Goal: Task Accomplishment & Management: Complete application form

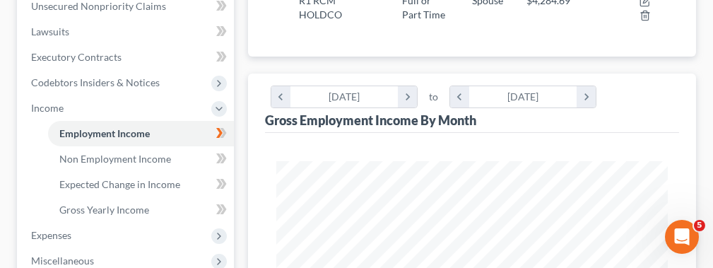
scroll to position [380, 0]
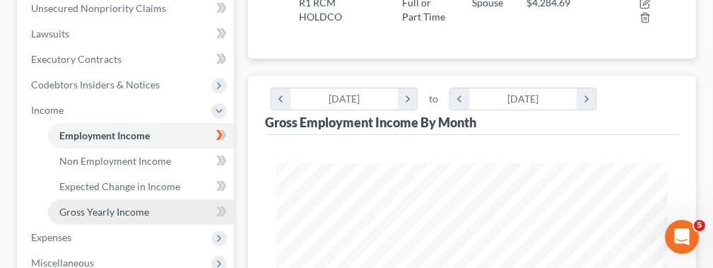
click at [151, 213] on link "Gross Yearly Income" at bounding box center [141, 211] width 186 height 25
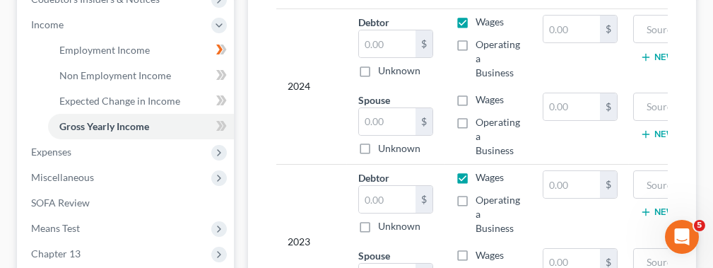
scroll to position [461, 0]
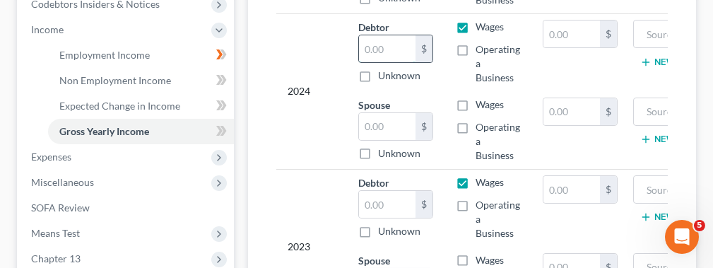
click at [395, 37] on input "text" at bounding box center [387, 48] width 57 height 27
click at [476, 49] on label "Operating a Business" at bounding box center [498, 63] width 45 height 42
click at [482, 49] on input "Operating a Business" at bounding box center [486, 46] width 9 height 9
checkbox input "true"
click at [375, 45] on input "text" at bounding box center [387, 48] width 57 height 27
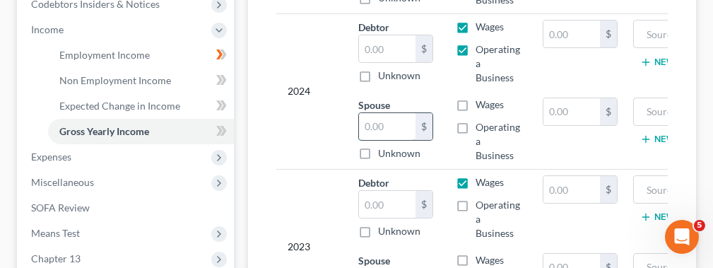
click at [380, 124] on input "text" at bounding box center [387, 126] width 57 height 27
click at [476, 104] on label "Wages" at bounding box center [490, 105] width 28 height 14
click at [482, 104] on input "Wages" at bounding box center [486, 102] width 9 height 9
checkbox input "true"
click at [476, 125] on label "Operating a Business" at bounding box center [498, 141] width 45 height 42
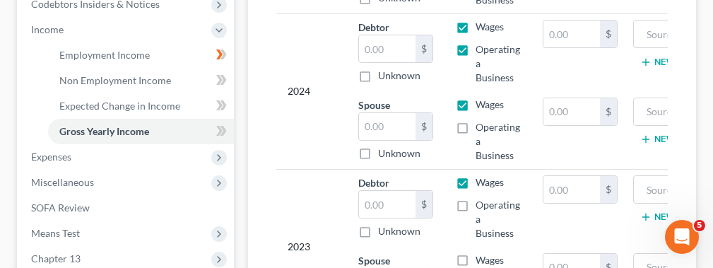
click at [482, 125] on input "Operating a Business" at bounding box center [486, 124] width 9 height 9
checkbox input "true"
click at [476, 177] on label "Wages" at bounding box center [490, 182] width 28 height 14
click at [482, 177] on input "Wages" at bounding box center [486, 179] width 9 height 9
checkbox input "false"
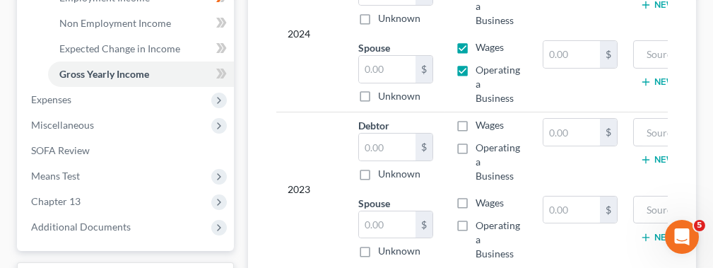
scroll to position [520, 0]
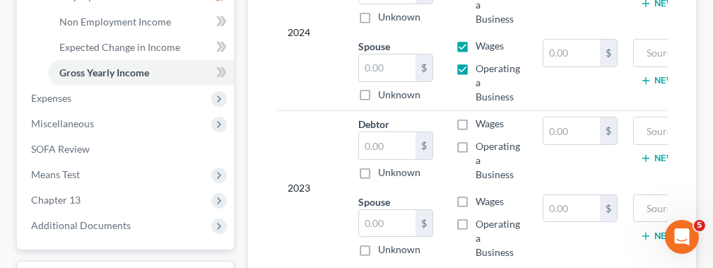
click at [392, 88] on label "Unknown" at bounding box center [399, 95] width 42 height 14
click at [392, 88] on input "Unknown" at bounding box center [388, 92] width 9 height 9
checkbox input "true"
type input "0.00"
click at [378, 89] on label "Unknown" at bounding box center [399, 95] width 42 height 14
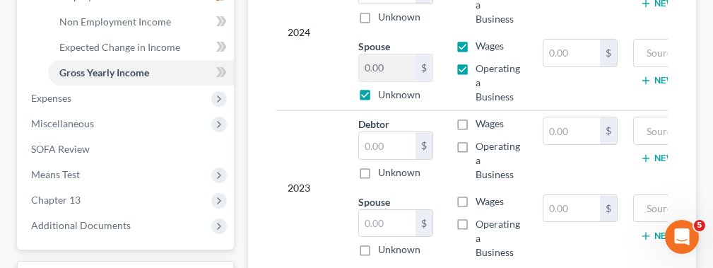
click at [384, 89] on input "Unknown" at bounding box center [388, 92] width 9 height 9
checkbox input "false"
click at [379, 71] on input "0.00" at bounding box center [387, 67] width 57 height 27
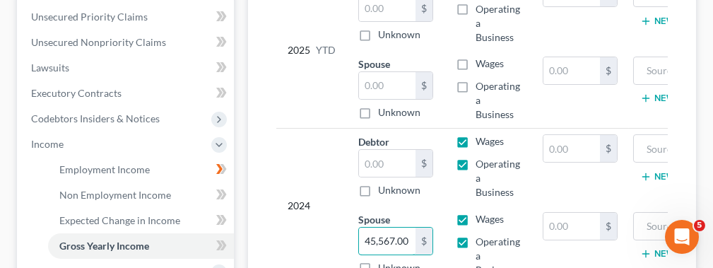
scroll to position [339, 0]
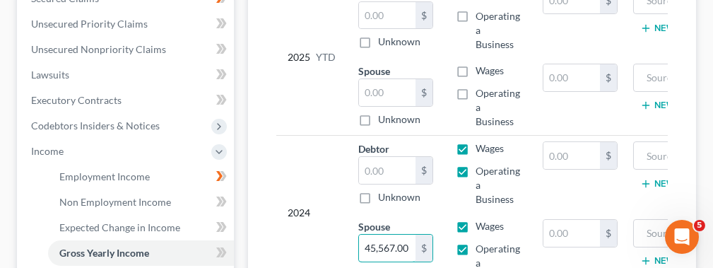
type input "45,567.00"
click at [476, 144] on label "Wages" at bounding box center [490, 148] width 28 height 14
click at [482, 144] on input "Wages" at bounding box center [486, 145] width 9 height 9
checkbox input "false"
click at [476, 176] on label "Operating a Business" at bounding box center [498, 185] width 45 height 42
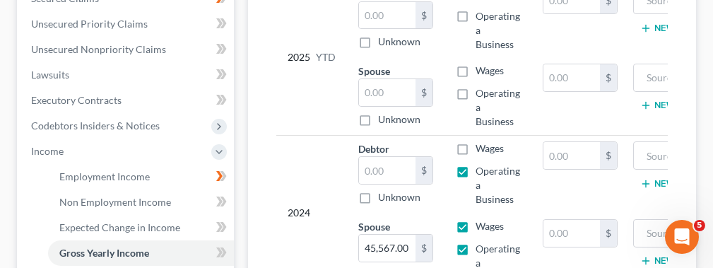
click at [482, 173] on input "Operating a Business" at bounding box center [486, 168] width 9 height 9
checkbox input "false"
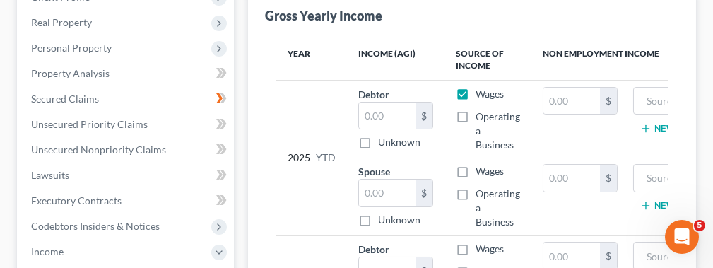
scroll to position [236, 0]
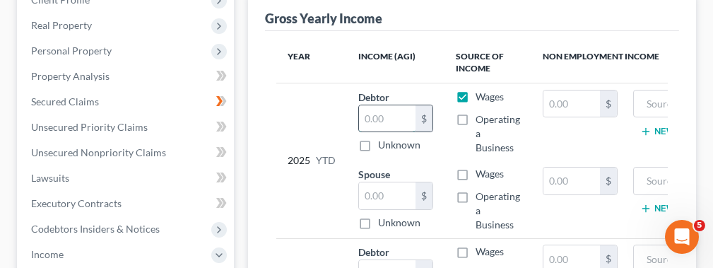
click at [397, 119] on input "text" at bounding box center [387, 118] width 57 height 27
click at [476, 112] on label "Operating a Business" at bounding box center [498, 133] width 45 height 42
click at [482, 112] on input "Operating a Business" at bounding box center [486, 116] width 9 height 9
checkbox input "true"
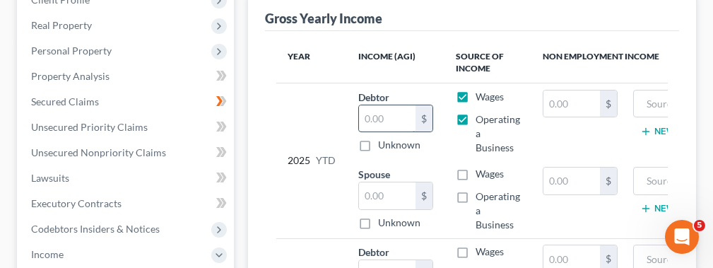
click at [371, 111] on input "text" at bounding box center [387, 118] width 57 height 27
click at [476, 90] on label "Wages" at bounding box center [490, 97] width 28 height 14
click at [482, 90] on input "Wages" at bounding box center [486, 94] width 9 height 9
checkbox input "false"
click at [366, 119] on input "text" at bounding box center [387, 118] width 57 height 27
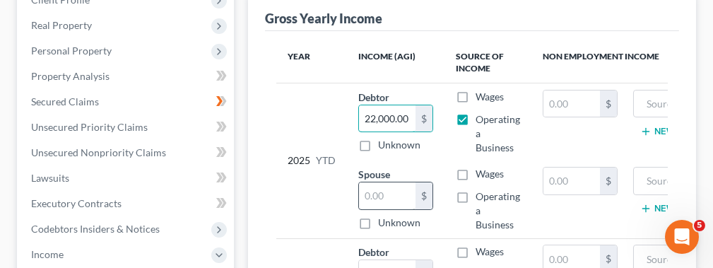
type input "22,000.00"
click at [366, 190] on input "text" at bounding box center [387, 195] width 57 height 27
type input "35,195.00"
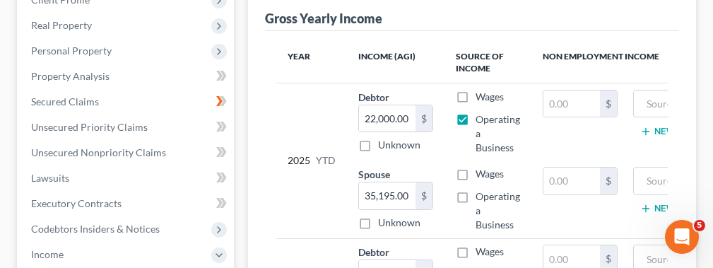
click at [476, 173] on label "Wages" at bounding box center [490, 174] width 28 height 14
click at [482, 173] on input "Wages" at bounding box center [486, 171] width 9 height 9
checkbox input "true"
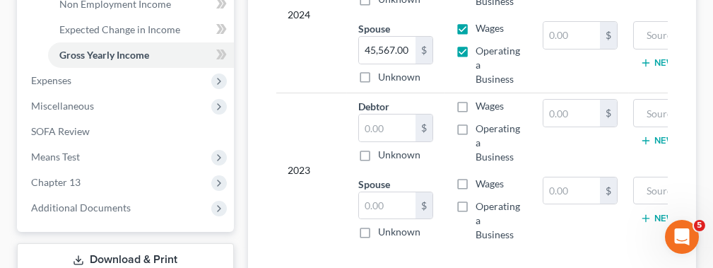
scroll to position [541, 0]
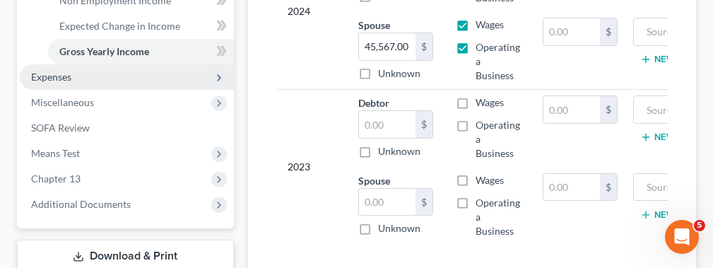
click at [42, 71] on span "Expenses" at bounding box center [51, 77] width 40 height 12
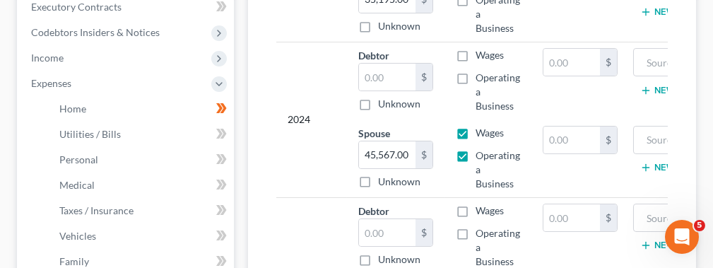
scroll to position [439, 0]
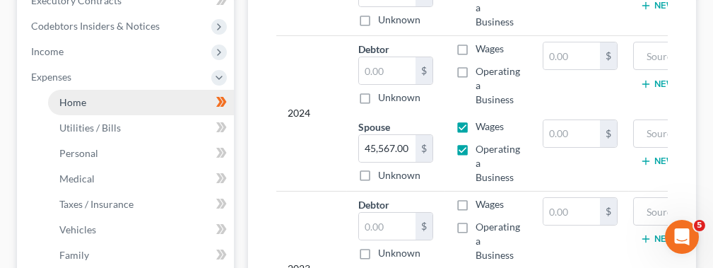
click at [148, 101] on link "Home" at bounding box center [141, 102] width 186 height 25
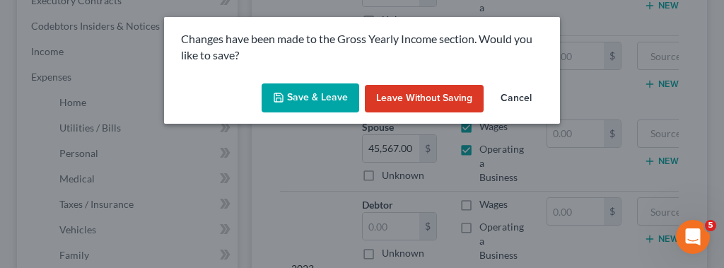
click at [333, 97] on button "Save & Leave" at bounding box center [311, 98] width 98 height 30
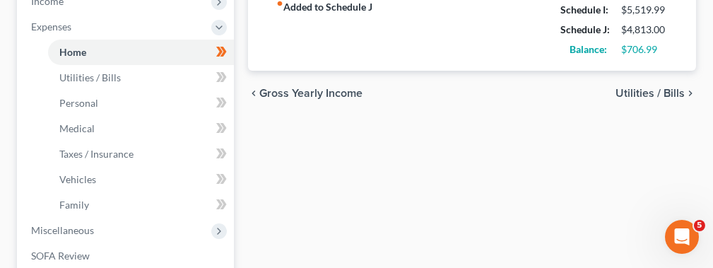
scroll to position [491, 0]
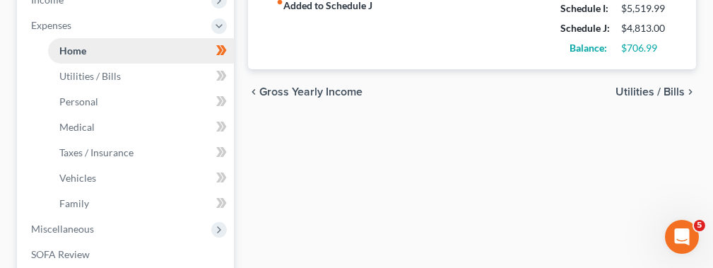
click at [82, 53] on span "Home" at bounding box center [72, 51] width 27 height 12
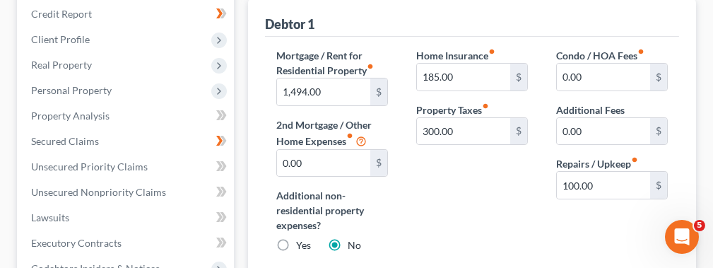
scroll to position [195, 0]
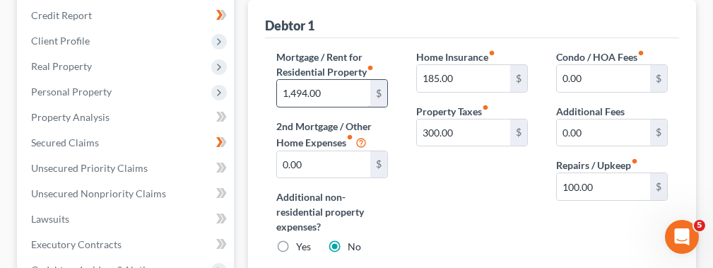
click at [335, 91] on input "1,494.00" at bounding box center [323, 93] width 93 height 27
type input "540.00"
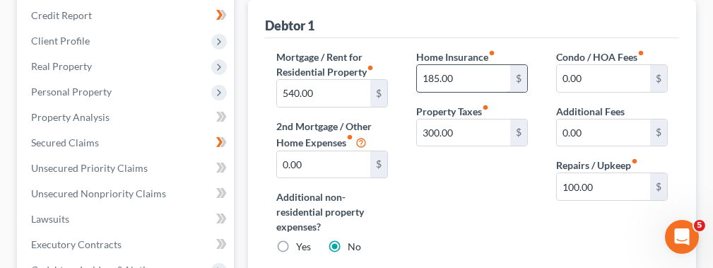
click at [468, 75] on input "185.00" at bounding box center [463, 78] width 93 height 27
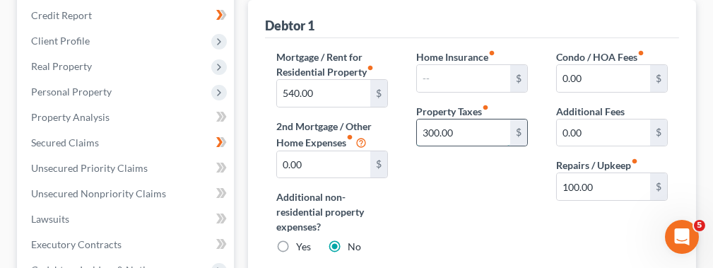
click at [486, 128] on input "300.00" at bounding box center [463, 132] width 93 height 27
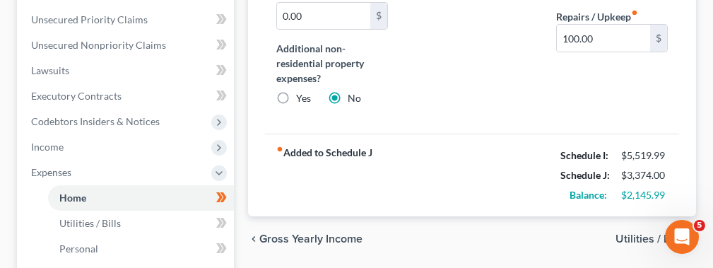
scroll to position [350, 0]
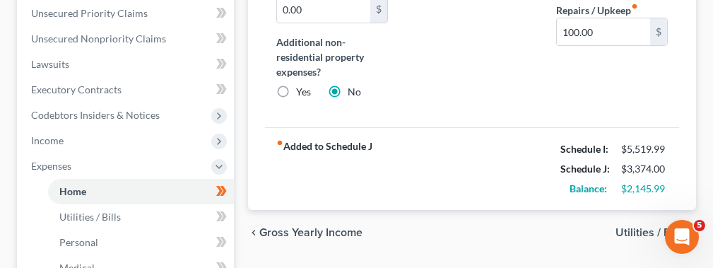
click at [296, 88] on label "Yes" at bounding box center [303, 92] width 15 height 14
click at [302, 88] on input "Yes" at bounding box center [306, 89] width 9 height 9
radio input "true"
radio input "false"
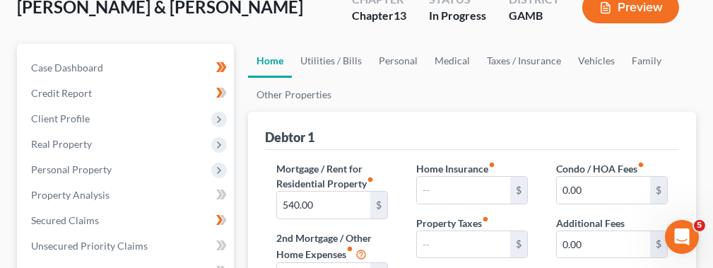
scroll to position [124, 0]
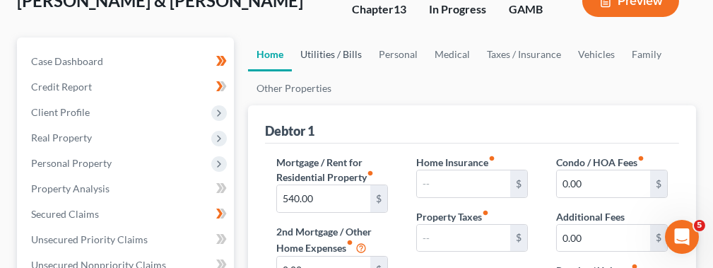
click at [334, 48] on link "Utilities / Bills" at bounding box center [331, 54] width 78 height 34
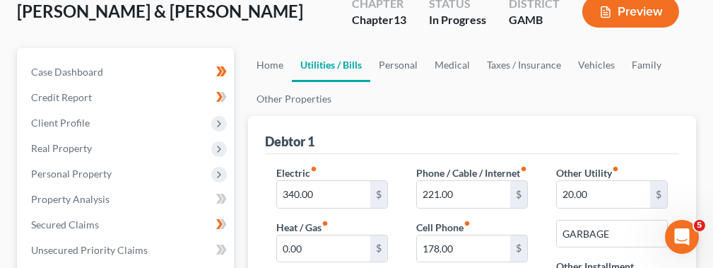
scroll to position [110, 0]
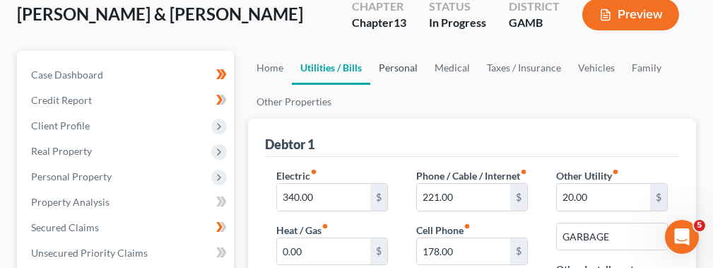
click at [394, 69] on link "Personal" at bounding box center [399, 68] width 56 height 34
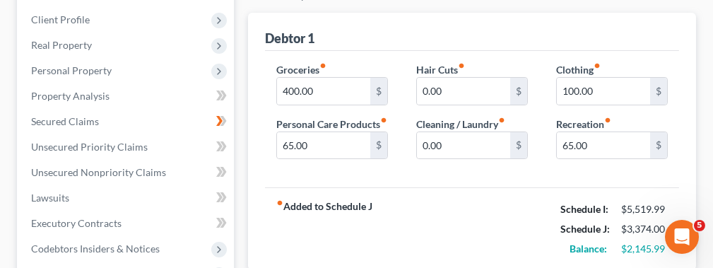
scroll to position [218, 0]
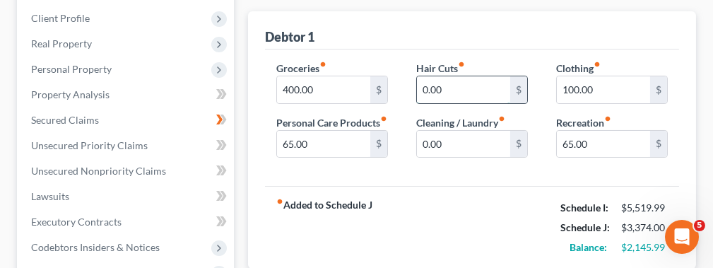
click at [468, 80] on input "0.00" at bounding box center [463, 89] width 93 height 27
type input "55.00"
click at [479, 148] on input "0.00" at bounding box center [463, 144] width 93 height 27
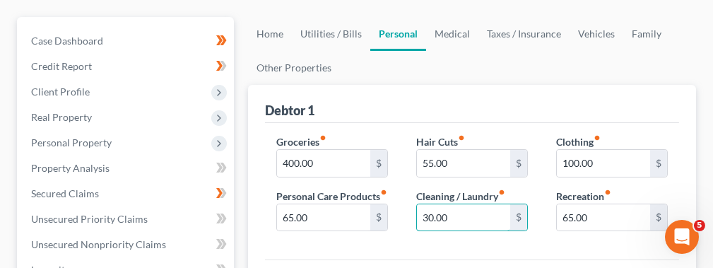
scroll to position [129, 0]
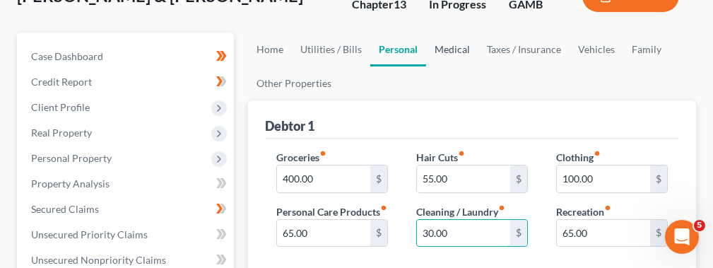
type input "30.00"
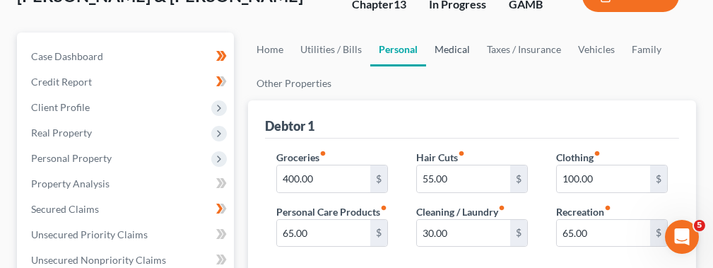
click at [441, 43] on link "Medical" at bounding box center [452, 50] width 52 height 34
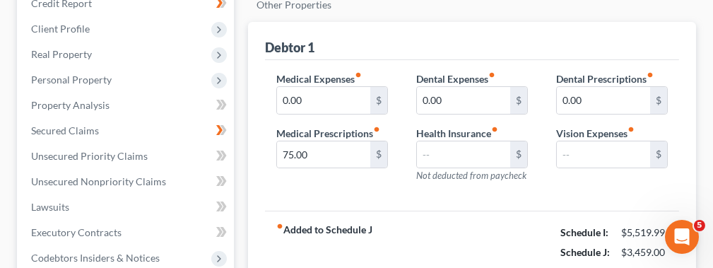
scroll to position [218, 0]
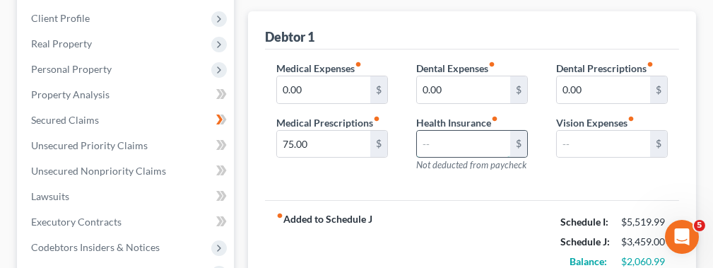
click at [508, 138] on input "text" at bounding box center [463, 144] width 93 height 27
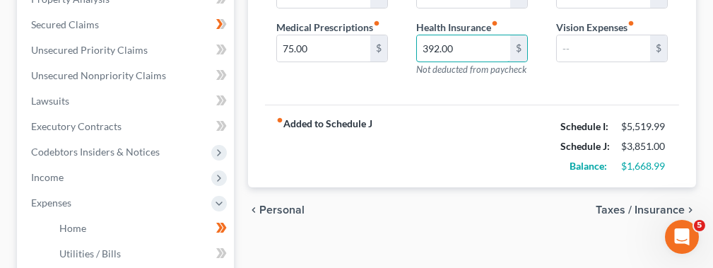
scroll to position [321, 0]
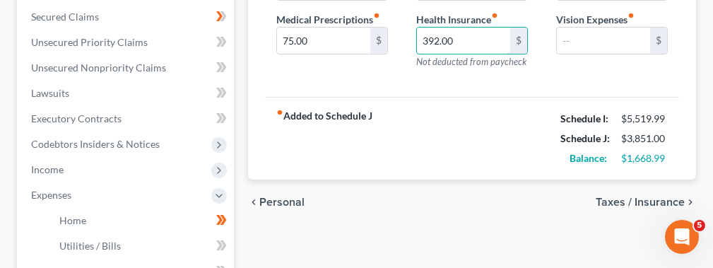
type input "392.00"
click at [636, 199] on span "Taxes / Insurance" at bounding box center [640, 202] width 89 height 11
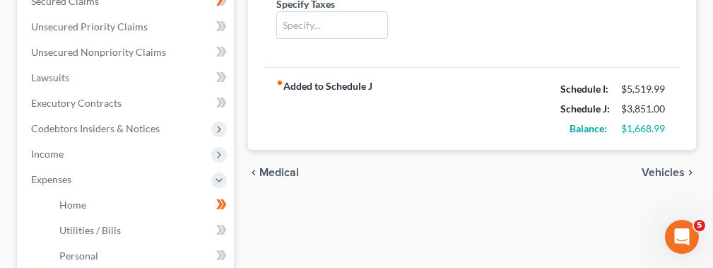
scroll to position [338, 0]
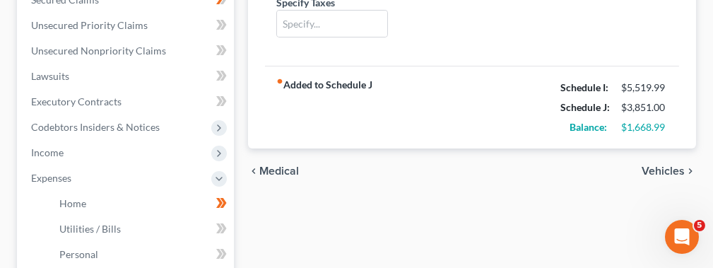
click at [677, 171] on span "Vehicles" at bounding box center [663, 170] width 43 height 11
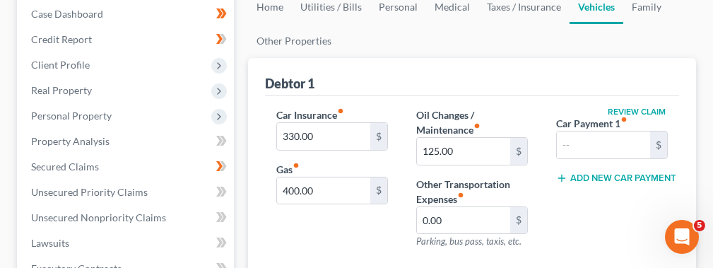
scroll to position [170, 0]
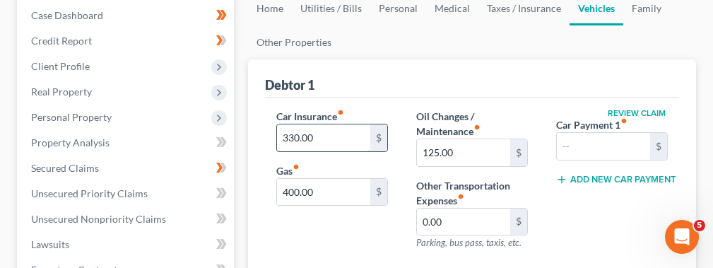
click at [351, 143] on input "330.00" at bounding box center [323, 137] width 93 height 27
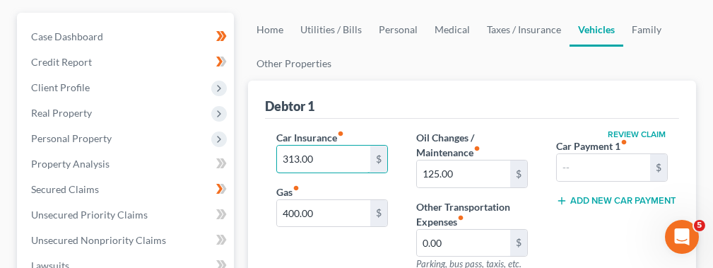
scroll to position [102, 0]
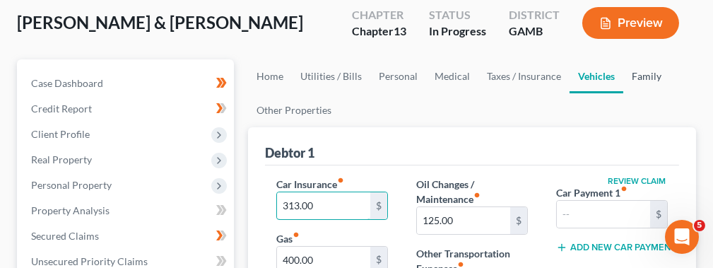
type input "313.00"
click at [643, 72] on link "Family" at bounding box center [647, 76] width 47 height 34
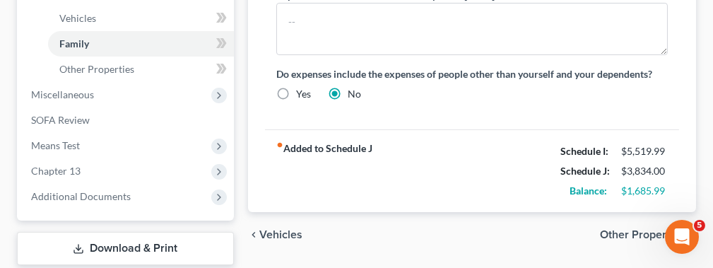
scroll to position [662, 0]
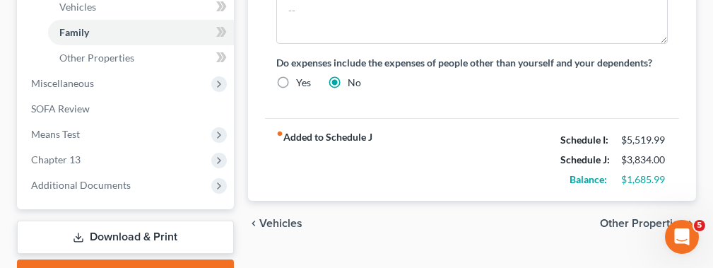
click at [611, 220] on span "Other Properties" at bounding box center [642, 223] width 85 height 11
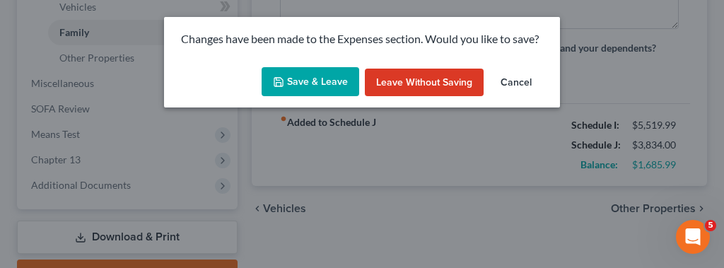
click at [319, 83] on button "Save & Leave" at bounding box center [311, 82] width 98 height 30
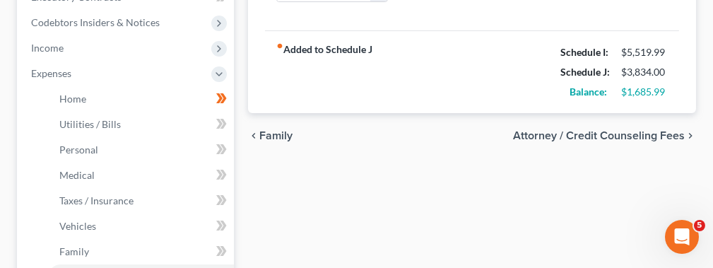
scroll to position [446, 0]
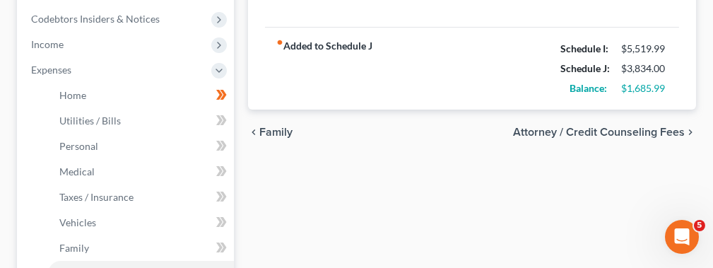
click at [664, 127] on span "Attorney / Credit Counseling Fees" at bounding box center [599, 132] width 172 height 11
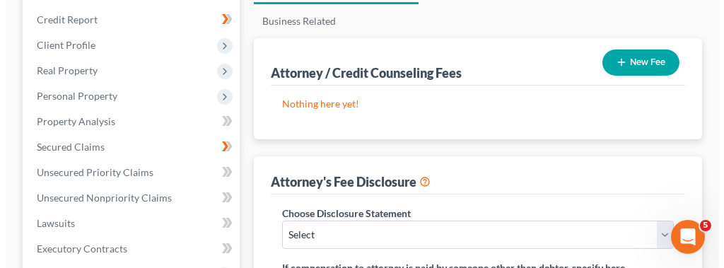
scroll to position [195, 0]
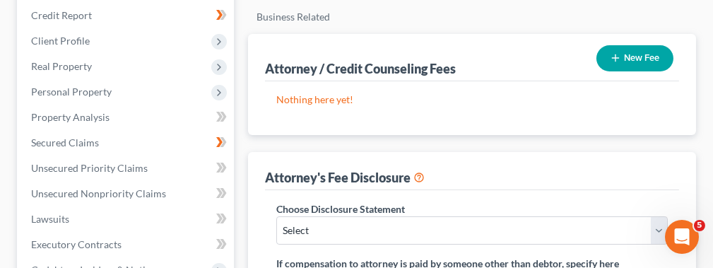
click at [624, 64] on button "New Fee" at bounding box center [635, 58] width 77 height 26
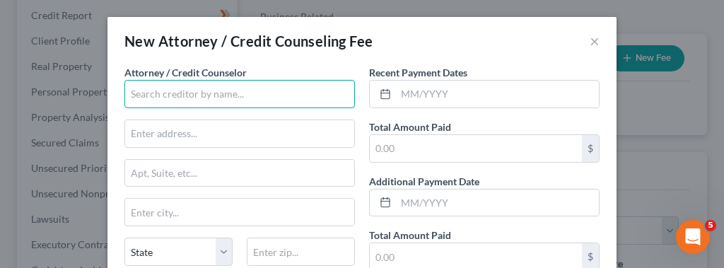
click at [177, 102] on input "text" at bounding box center [239, 94] width 231 height 28
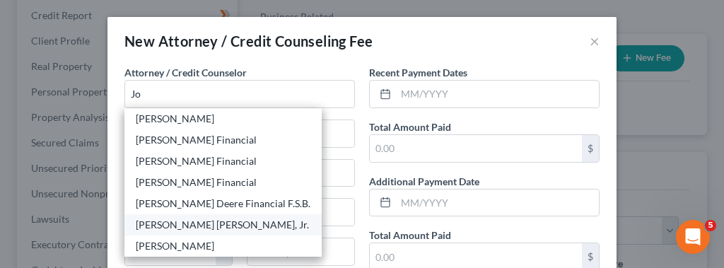
click at [182, 225] on div "[PERSON_NAME] [PERSON_NAME], Jr." at bounding box center [223, 225] width 175 height 14
type input "[PERSON_NAME] [PERSON_NAME], Jr."
type input "[STREET_ADDRESS]"
type input "P.O. Box 3379"
type input "Thomasville"
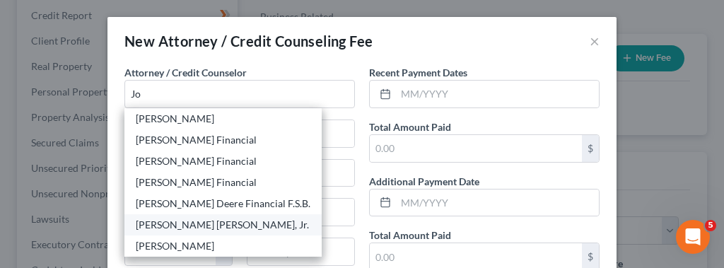
select select "10"
type input "31792"
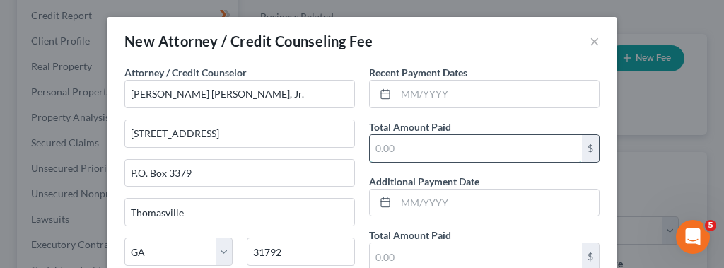
click at [383, 151] on input "text" at bounding box center [476, 148] width 212 height 27
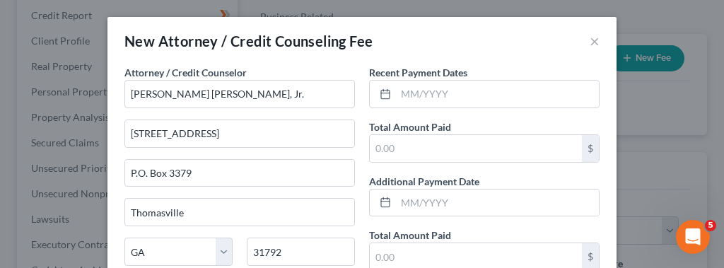
click at [388, 162] on div "Recent Payment Dates Total Amount Paid $ Additional Payment Date Total Amount P…" at bounding box center [484, 186] width 245 height 243
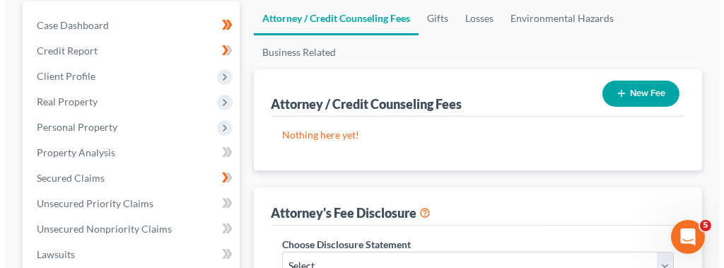
scroll to position [216, 0]
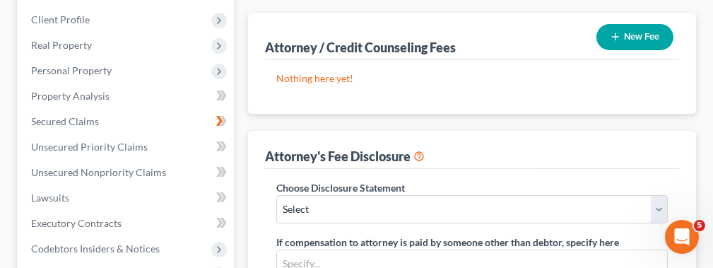
click at [632, 28] on button "New Fee" at bounding box center [635, 37] width 77 height 26
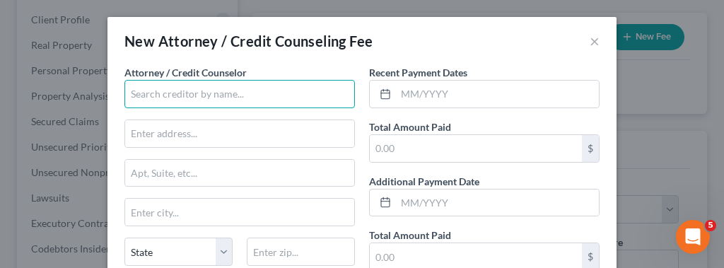
click at [305, 86] on input "text" at bounding box center [239, 94] width 231 height 28
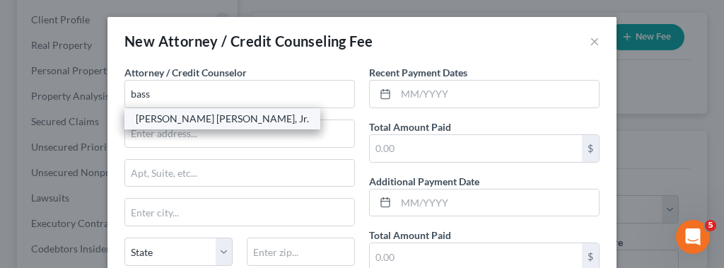
click at [213, 118] on div "[PERSON_NAME] [PERSON_NAME], Jr." at bounding box center [222, 119] width 173 height 14
type input "[PERSON_NAME] [PERSON_NAME], Jr."
type input "[STREET_ADDRESS]"
type input "P.O. Box 3379"
type input "Thomasville"
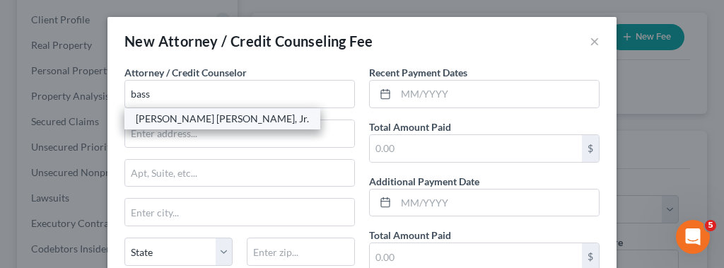
select select "10"
type input "31792"
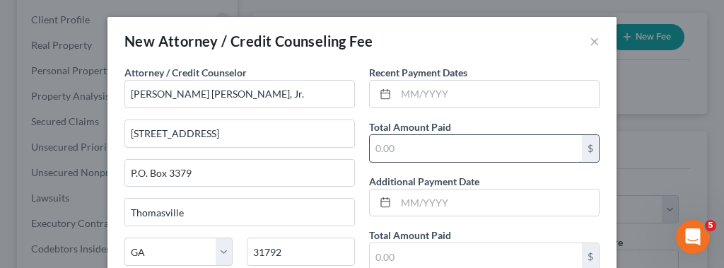
click at [401, 146] on input "text" at bounding box center [476, 148] width 212 height 27
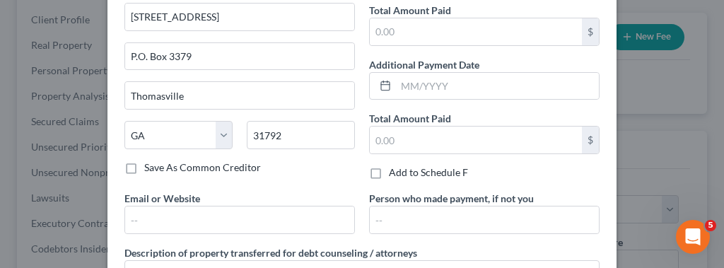
scroll to position [136, 0]
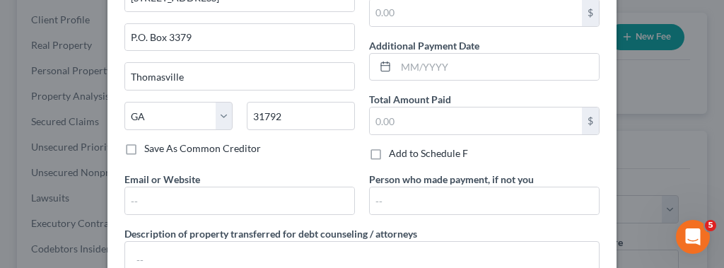
click at [144, 146] on label "Save As Common Creditor" at bounding box center [202, 148] width 117 height 14
click at [150, 146] on input "Save As Common Creditor" at bounding box center [154, 145] width 9 height 9
checkbox input "true"
drag, startPoint x: 713, startPoint y: 192, endPoint x: 723, endPoint y: 132, distance: 60.3
click at [723, 132] on div "New Attorney / Credit Counseling Fee × Attorney / Credit Counselor * [PERSON_NA…" at bounding box center [362, 134] width 724 height 268
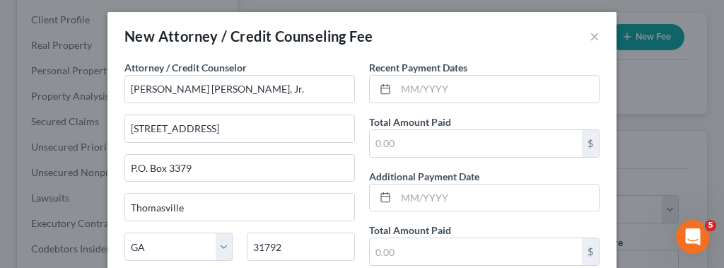
scroll to position [0, 0]
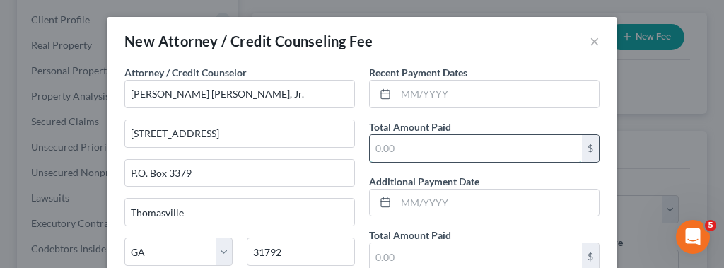
click at [421, 138] on input "text" at bounding box center [476, 148] width 212 height 27
type input "1,187.00"
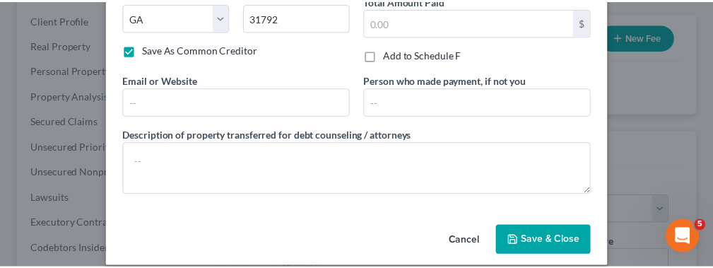
scroll to position [245, 0]
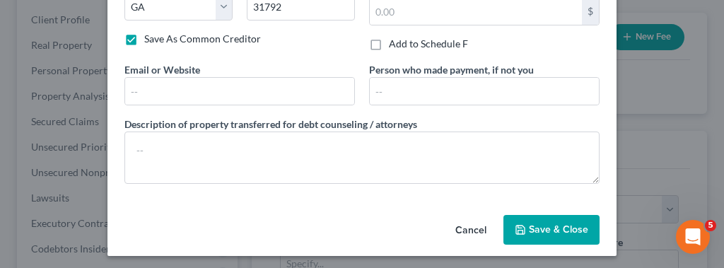
click at [572, 223] on span "Save & Close" at bounding box center [558, 229] width 59 height 12
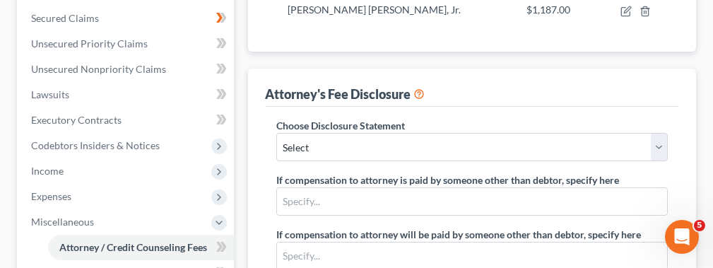
scroll to position [339, 0]
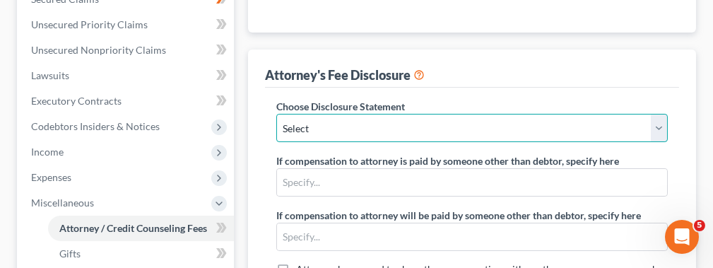
click at [657, 131] on select "Select Fee Disclosure" at bounding box center [472, 128] width 392 height 28
select select "0"
click at [276, 114] on select "Select Fee Disclosure" at bounding box center [472, 128] width 392 height 28
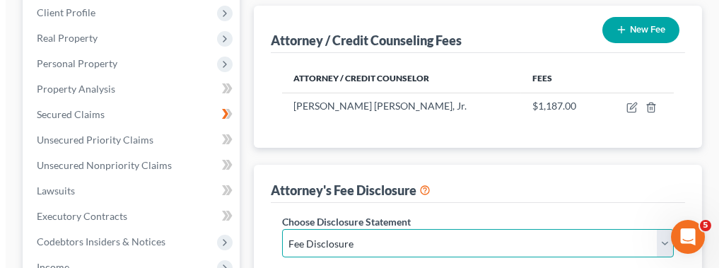
scroll to position [233, 0]
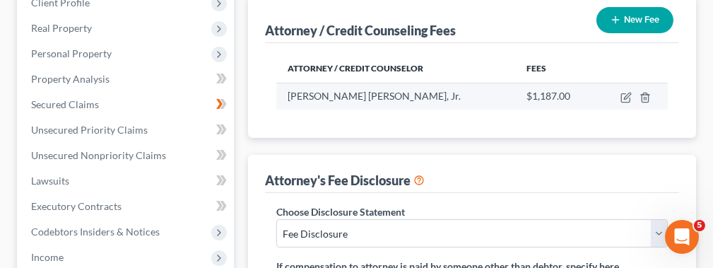
click at [550, 89] on div "$1,187.00" at bounding box center [556, 96] width 59 height 14
click at [626, 93] on icon "button" at bounding box center [627, 96] width 6 height 6
select select "10"
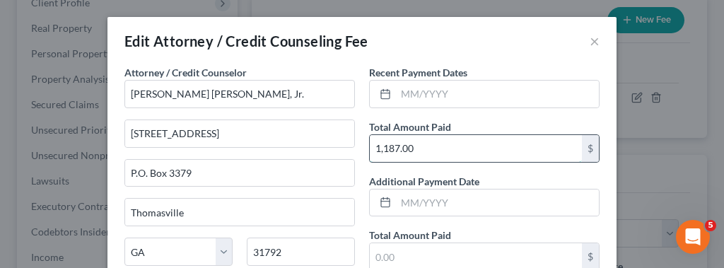
click at [406, 148] on input "1,187.00" at bounding box center [476, 148] width 212 height 27
type input "1,500.00"
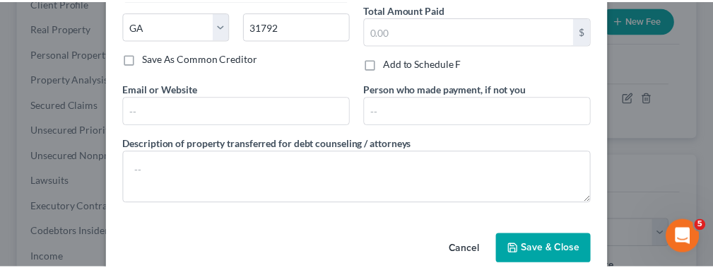
scroll to position [245, 0]
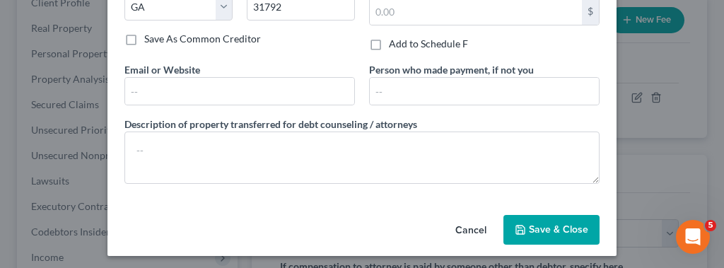
click at [545, 223] on span "Save & Close" at bounding box center [558, 229] width 59 height 12
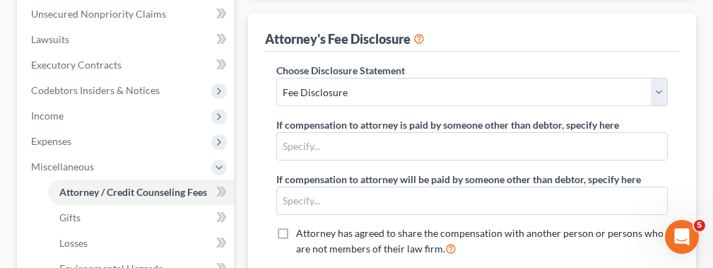
scroll to position [422, 0]
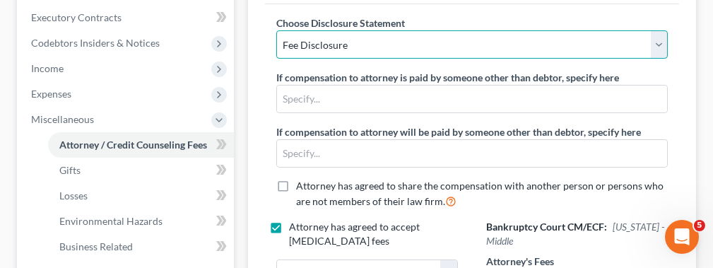
click at [651, 43] on select "Select Fee Disclosure" at bounding box center [472, 44] width 392 height 28
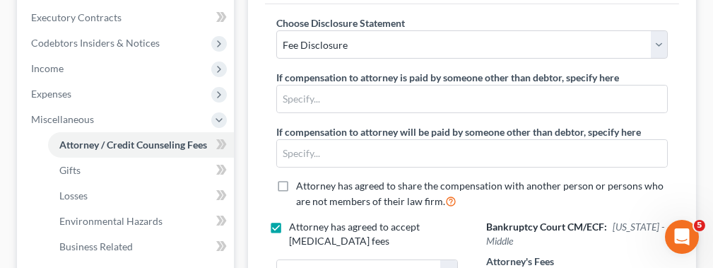
click at [680, 101] on div "Choose Disclosure Statement Select Fee Disclosure If compensation to attorney i…" at bounding box center [472, 118] width 420 height 204
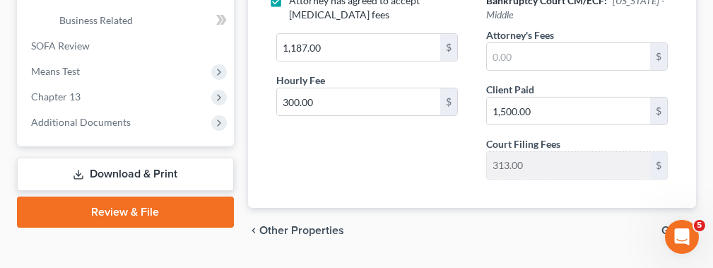
scroll to position [680, 0]
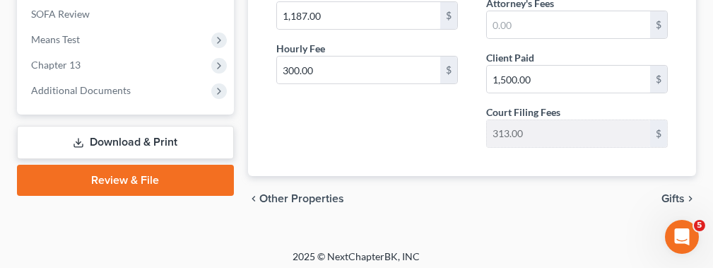
click at [674, 193] on span "Gifts" at bounding box center [673, 198] width 23 height 11
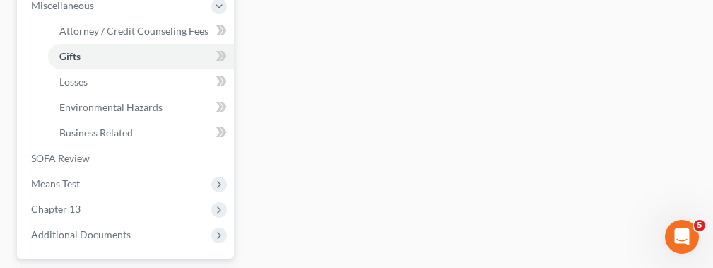
scroll to position [537, 0]
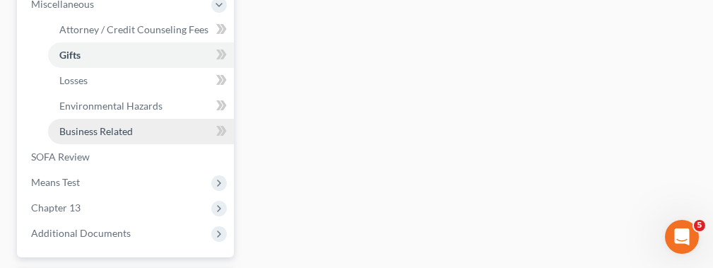
click at [134, 127] on link "Business Related" at bounding box center [141, 131] width 186 height 25
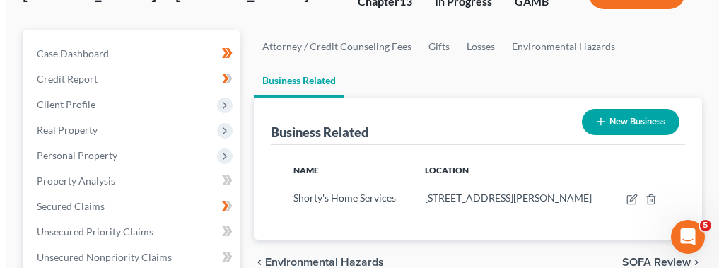
scroll to position [160, 0]
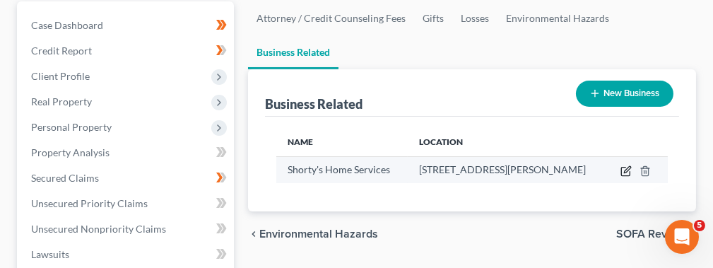
click at [624, 169] on icon "button" at bounding box center [627, 169] width 6 height 6
select select "sole_proprietor"
select select "10"
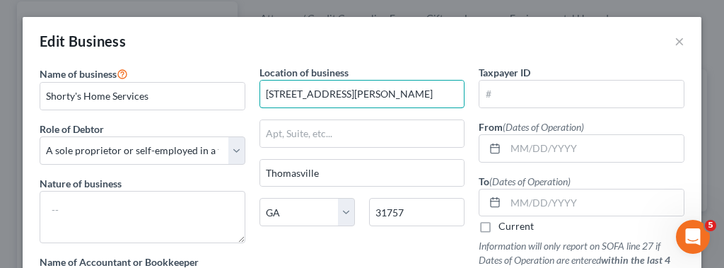
drag, startPoint x: 337, startPoint y: 97, endPoint x: 246, endPoint y: 103, distance: 91.4
click at [252, 103] on div "Location of business 503 Powell Drive Thomasville State AL AK AR AZ CA CO CT DE…" at bounding box center [362, 186] width 220 height 243
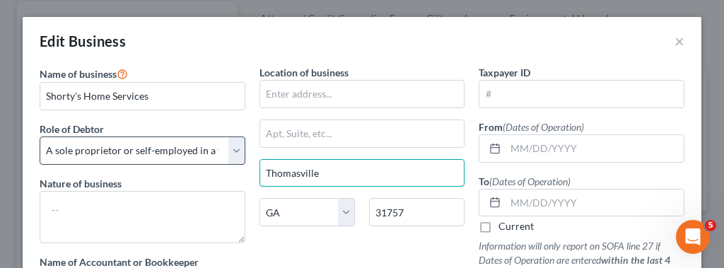
drag, startPoint x: 315, startPoint y: 171, endPoint x: 226, endPoint y: 161, distance: 90.4
click at [226, 161] on div "Name of business * Shorty's Home Services Role of Debtor * Select A member of a…" at bounding box center [362, 192] width 659 height 255
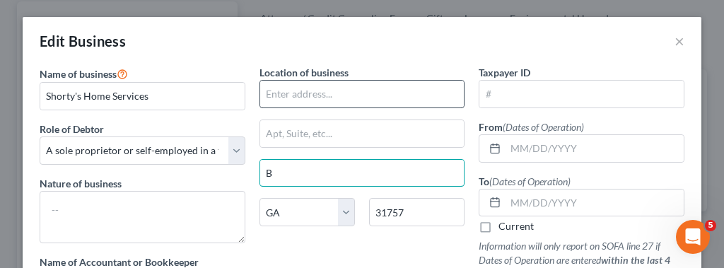
type input "Boston"
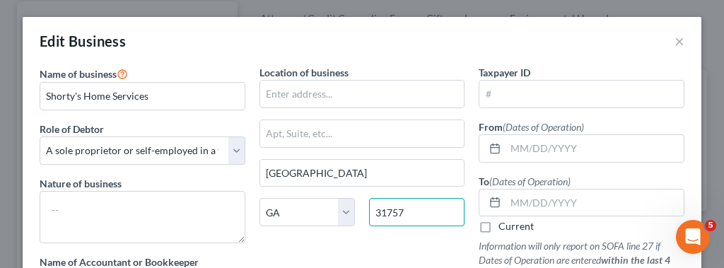
click at [390, 209] on input "31757" at bounding box center [416, 212] width 95 height 28
type input "Shorty's Home Services"
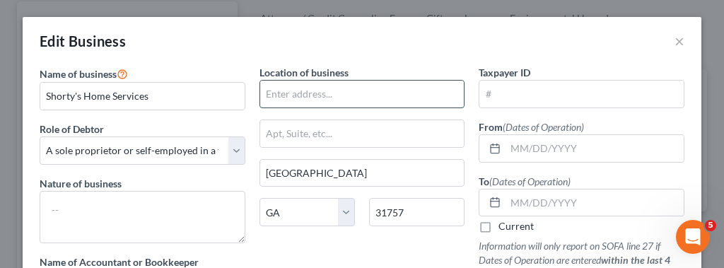
click at [288, 97] on input "text" at bounding box center [362, 94] width 204 height 27
type input "Shorty's Home Service"
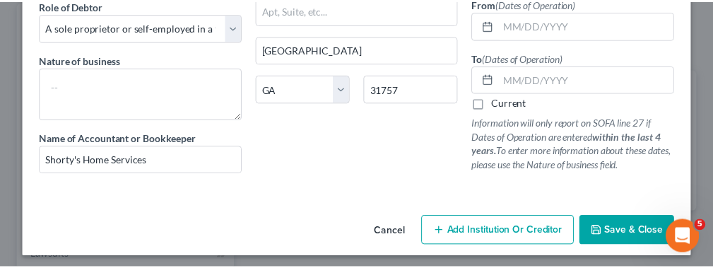
scroll to position [127, 0]
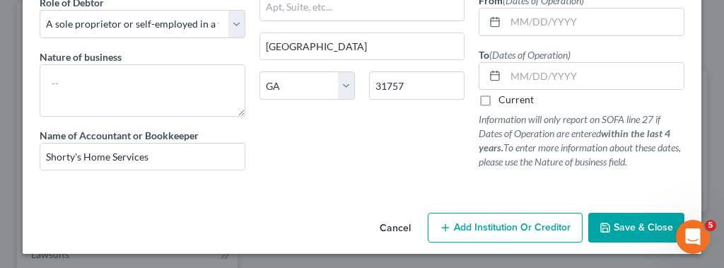
click at [590, 226] on button "Save & Close" at bounding box center [636, 228] width 96 height 30
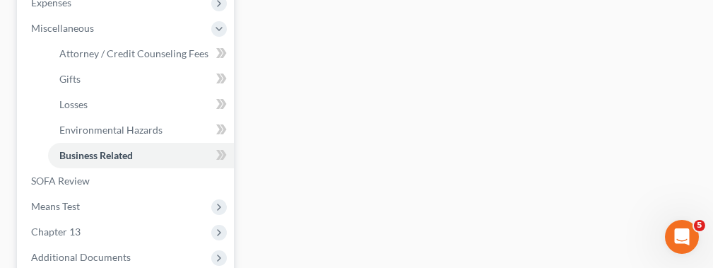
scroll to position [575, 0]
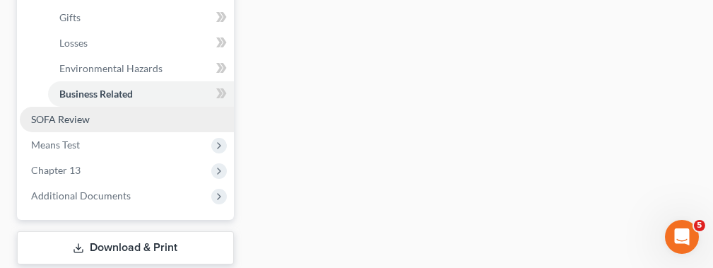
click at [104, 117] on link "SOFA Review" at bounding box center [127, 119] width 214 height 25
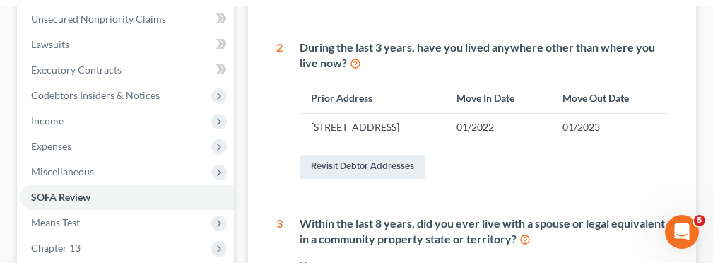
scroll to position [378, 0]
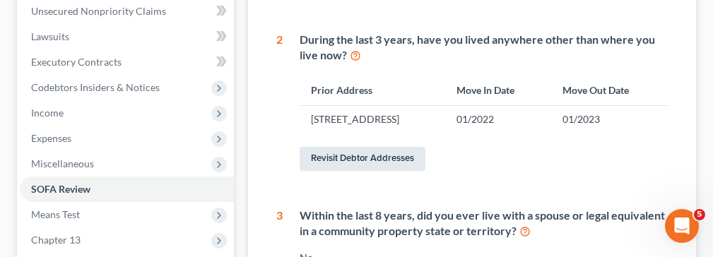
click at [385, 171] on link "Revisit Debtor Addresses" at bounding box center [363, 159] width 126 height 24
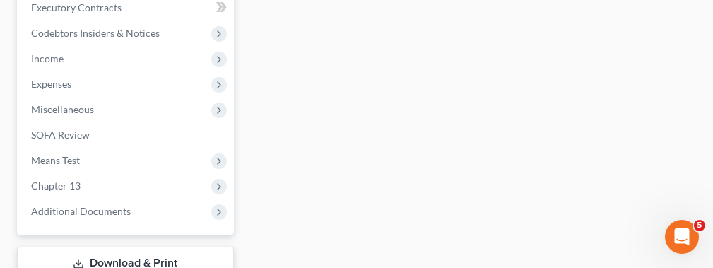
scroll to position [612, 0]
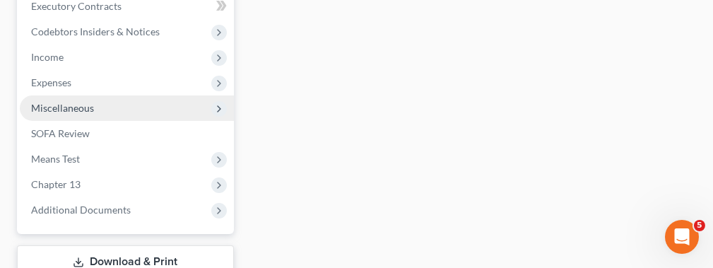
click at [218, 107] on icon at bounding box center [219, 108] width 11 height 11
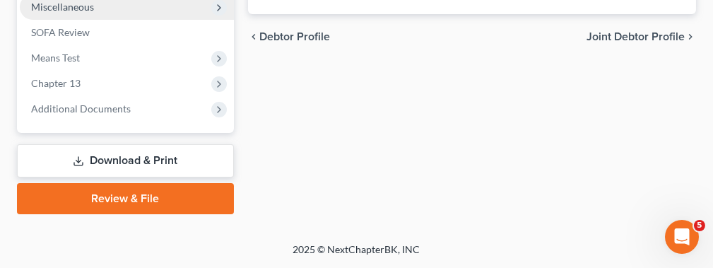
scroll to position [433, 0]
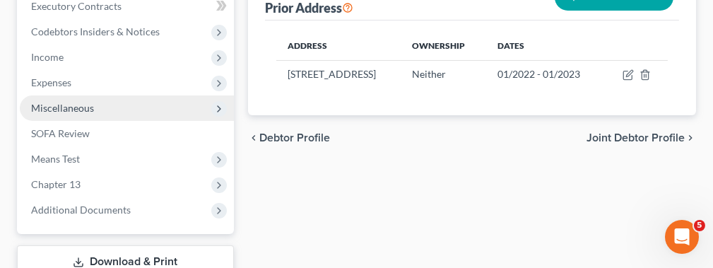
click at [218, 107] on icon at bounding box center [219, 108] width 11 height 11
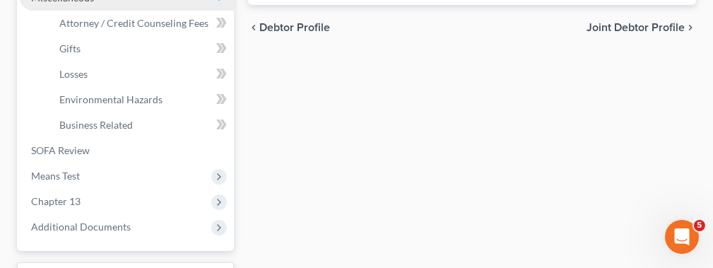
scroll to position [546, 0]
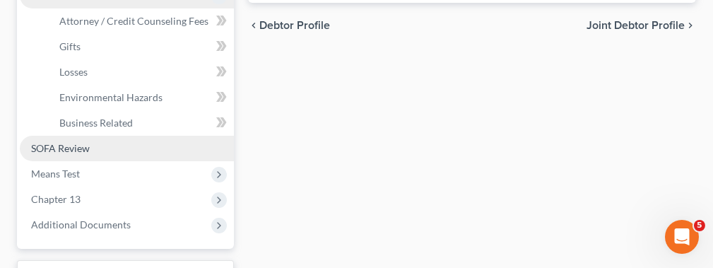
click at [82, 149] on span "SOFA Review" at bounding box center [60, 148] width 59 height 12
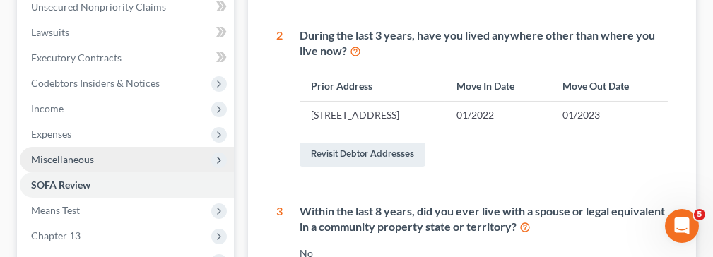
scroll to position [387, 0]
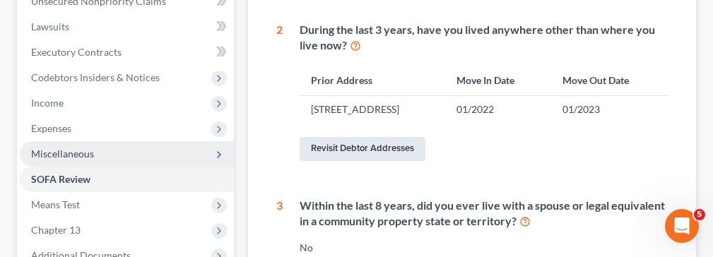
click at [409, 161] on link "Revisit Debtor Addresses" at bounding box center [363, 149] width 126 height 24
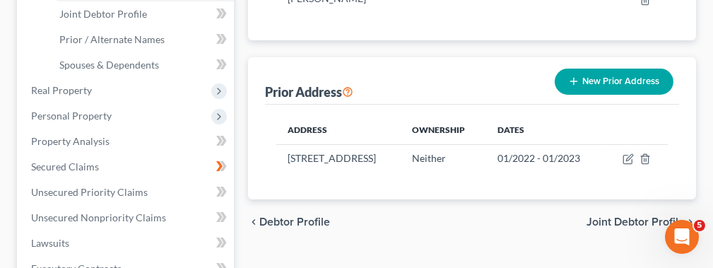
scroll to position [352, 0]
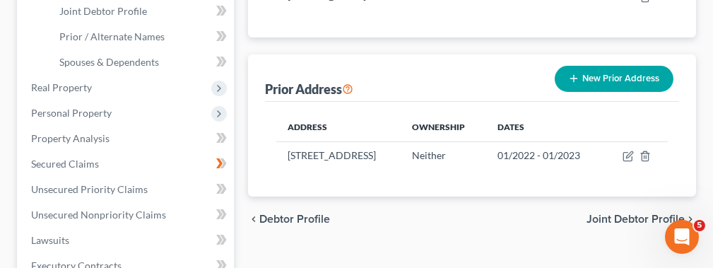
click at [599, 78] on button "New Prior Address" at bounding box center [614, 79] width 119 height 26
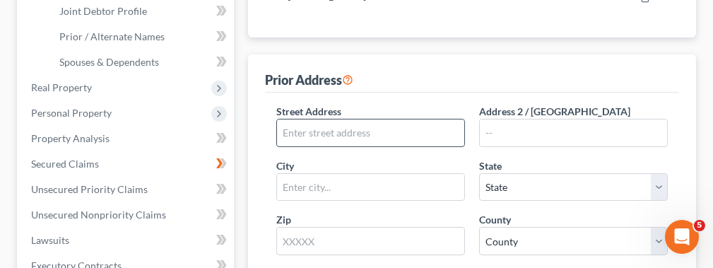
click at [392, 129] on input "text" at bounding box center [370, 132] width 187 height 27
type input "503 Powell Drive"
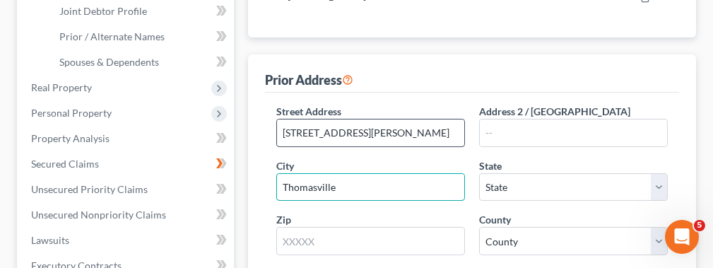
type input "Thomasville"
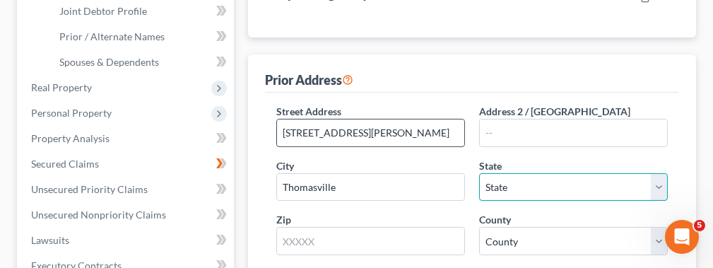
select select "10"
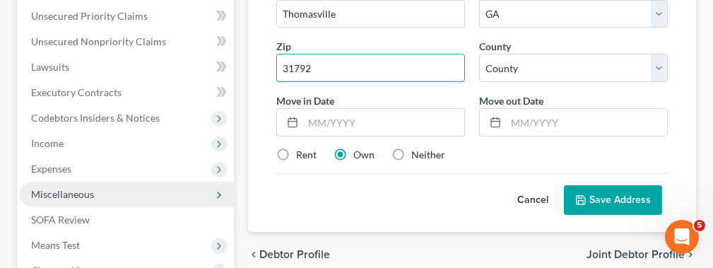
scroll to position [527, 0]
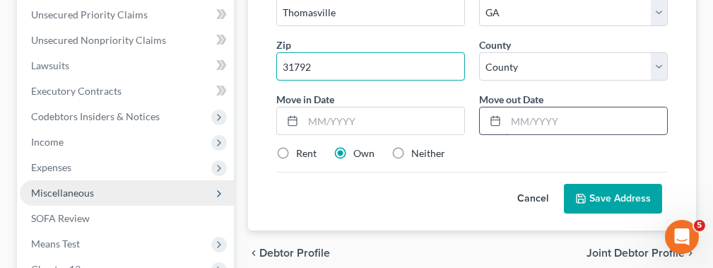
type input "31792"
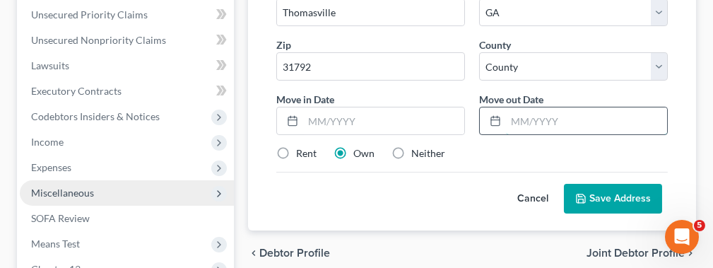
click at [537, 118] on input "text" at bounding box center [586, 120] width 161 height 27
type input "06/06/2025"
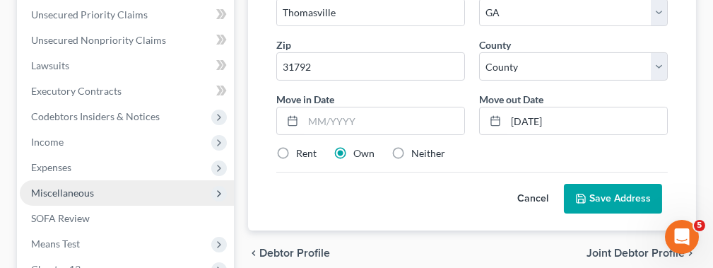
click at [588, 194] on button "Save Address" at bounding box center [613, 199] width 98 height 30
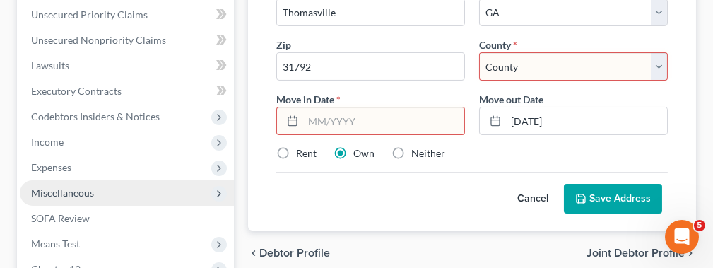
click at [409, 119] on input "text" at bounding box center [383, 120] width 161 height 27
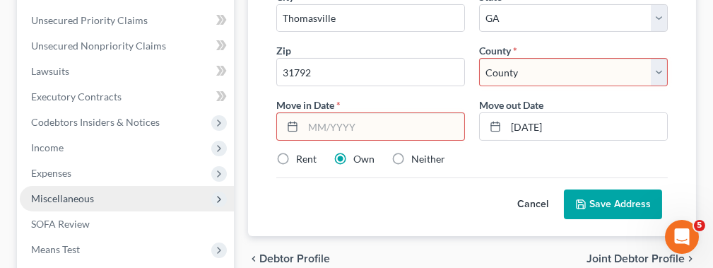
scroll to position [519, 0]
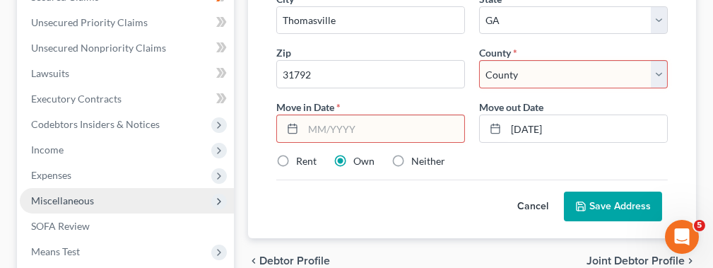
click at [614, 203] on button "Save Address" at bounding box center [613, 207] width 98 height 30
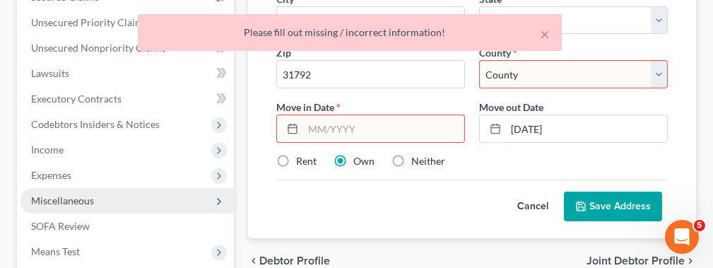
click at [569, 60] on select "County Appling County Atkinson County Bacon County Baker County Baldwin County …" at bounding box center [573, 74] width 189 height 28
click at [660, 71] on select "County Appling County Atkinson County Bacon County Baker County Baldwin County …" at bounding box center [573, 74] width 189 height 28
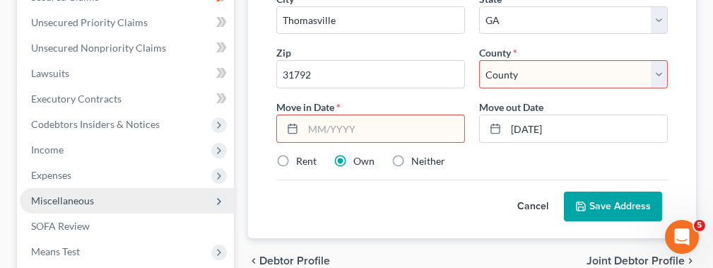
click at [600, 70] on select "County Appling County Atkinson County Bacon County Baker County Baldwin County …" at bounding box center [573, 74] width 189 height 28
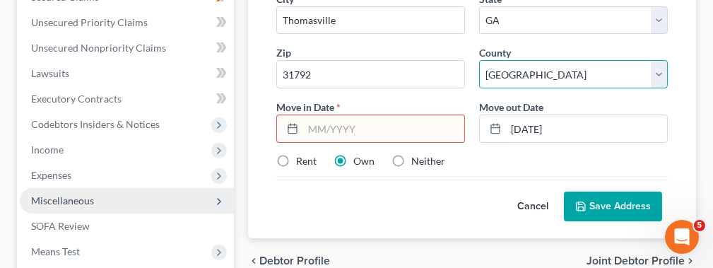
click at [659, 69] on select "County Appling County Atkinson County Bacon County Baker County Baldwin County …" at bounding box center [573, 74] width 189 height 28
select select "135"
click at [479, 60] on select "County Appling County Atkinson County Bacon County Baker County Baldwin County …" at bounding box center [573, 74] width 189 height 28
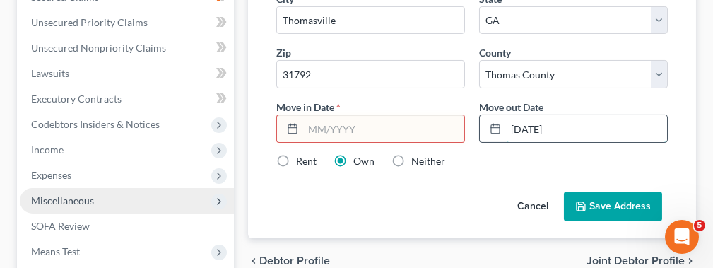
click at [540, 129] on input "06/06/2025" at bounding box center [586, 128] width 161 height 27
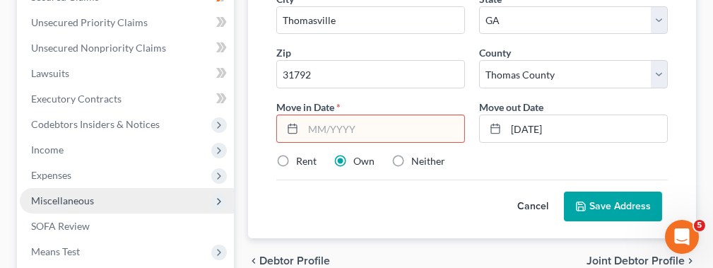
click at [577, 192] on button "Save Address" at bounding box center [613, 207] width 98 height 30
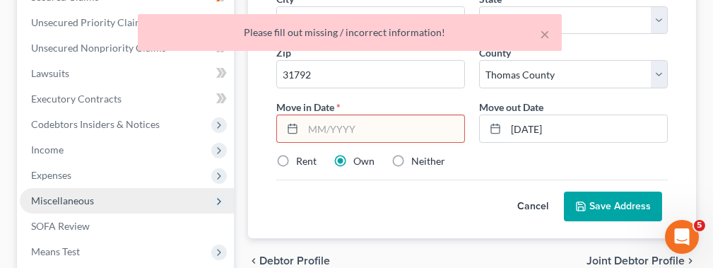
click at [324, 122] on input "text" at bounding box center [383, 128] width 161 height 27
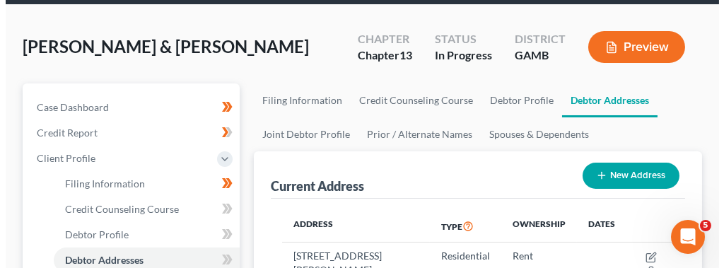
scroll to position [75, 0]
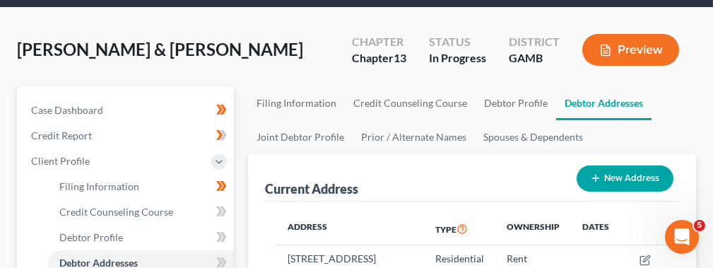
click at [624, 54] on button "Preview" at bounding box center [631, 50] width 97 height 32
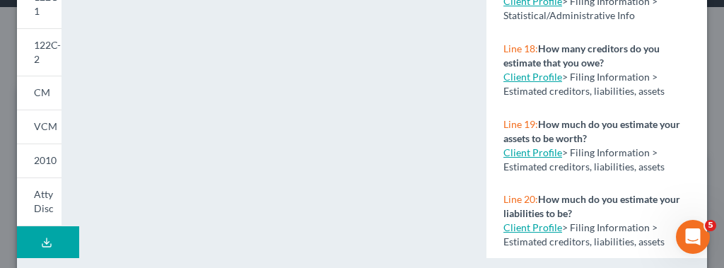
scroll to position [529, 0]
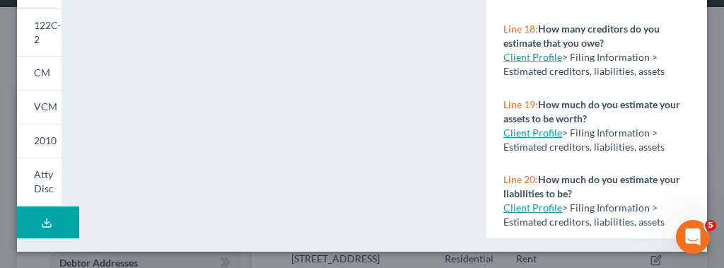
click at [46, 222] on icon at bounding box center [46, 222] width 11 height 11
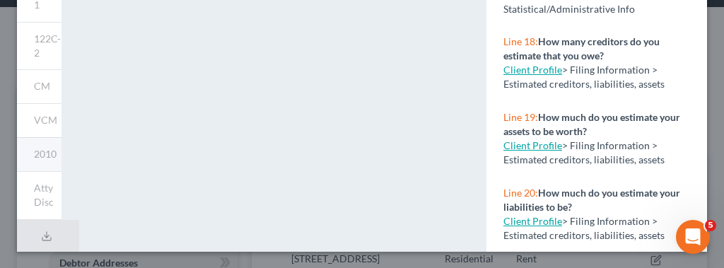
click at [44, 141] on link "2010" at bounding box center [39, 154] width 45 height 34
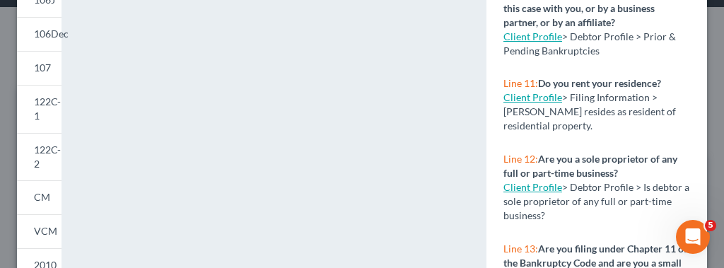
scroll to position [407, 0]
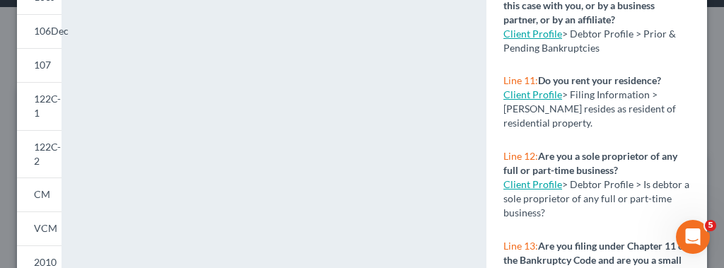
click at [455, 85] on div "<object ng-attr-data='https://nextchapter-prod.s3.amazonaws.com/pdfs/31ba1401-8…" at bounding box center [274, 16] width 397 height 716
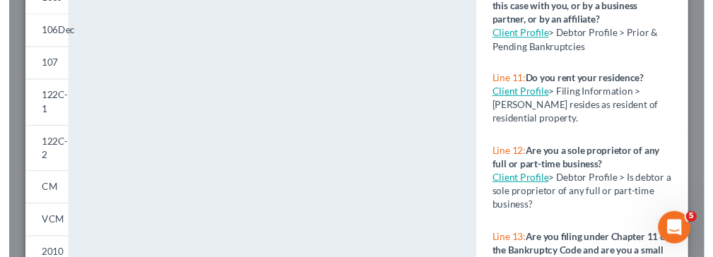
scroll to position [308, 0]
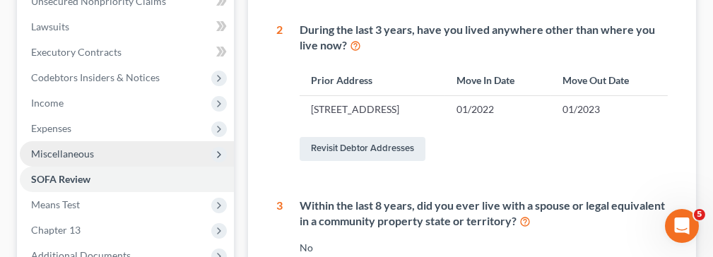
drag, startPoint x: 716, startPoint y: 158, endPoint x: 699, endPoint y: 50, distance: 108.8
click at [406, 161] on link "Revisit Debtor Addresses" at bounding box center [363, 149] width 126 height 24
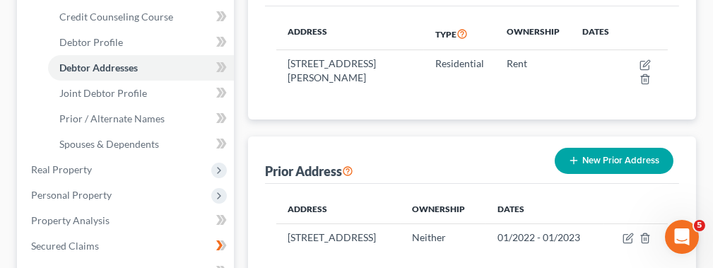
scroll to position [266, 0]
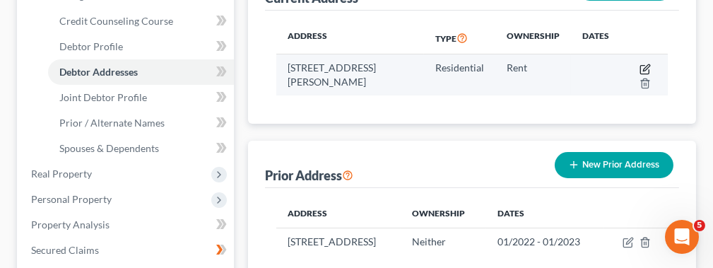
click at [643, 64] on icon "button" at bounding box center [645, 69] width 11 height 11
select select "10"
select select "135"
select select "0"
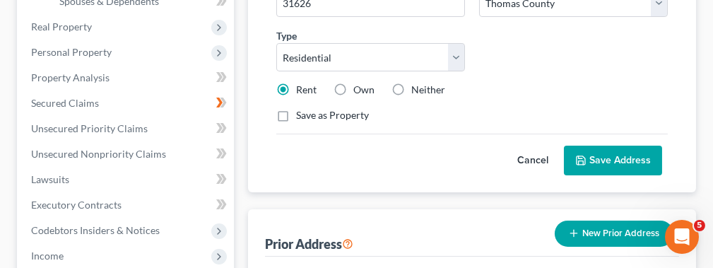
scroll to position [410, 0]
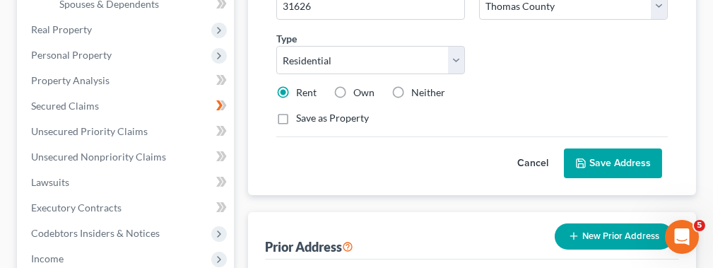
click at [593, 153] on button "Save Address" at bounding box center [613, 163] width 98 height 30
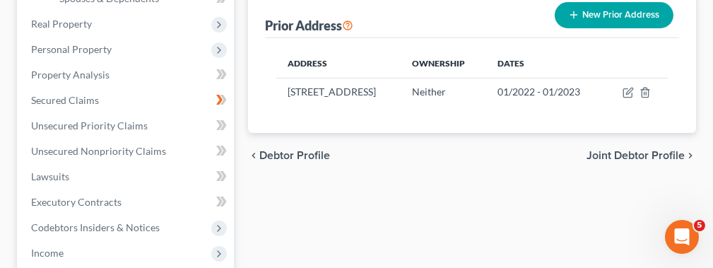
scroll to position [420, 0]
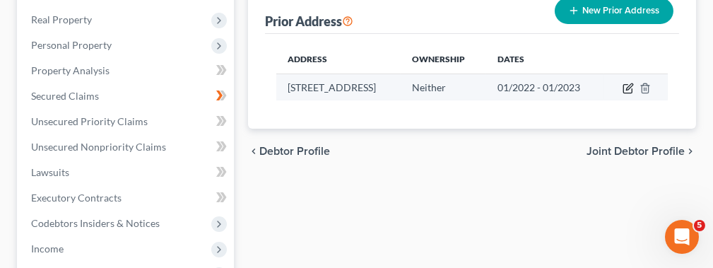
click at [634, 83] on icon "button" at bounding box center [628, 88] width 11 height 11
select select "10"
select select "135"
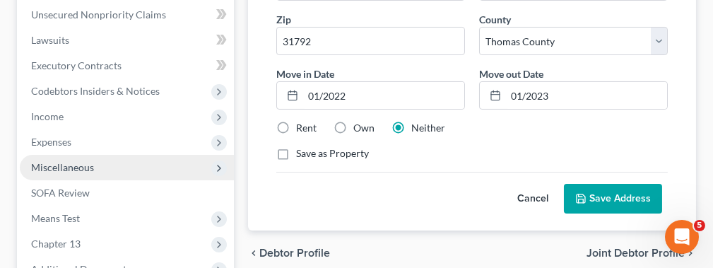
scroll to position [554, 0]
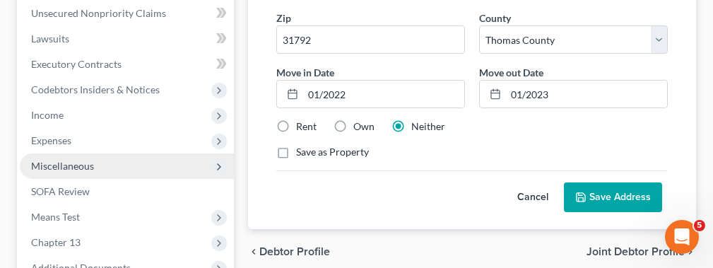
click at [620, 195] on button "Save Address" at bounding box center [613, 197] width 98 height 30
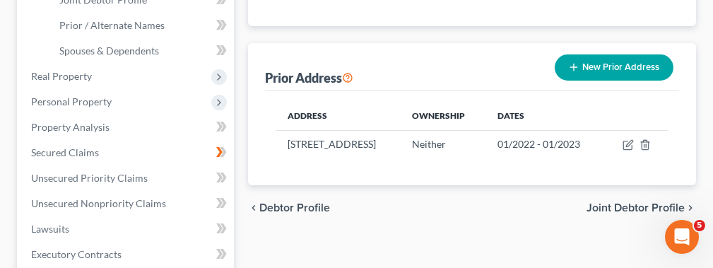
scroll to position [341, 0]
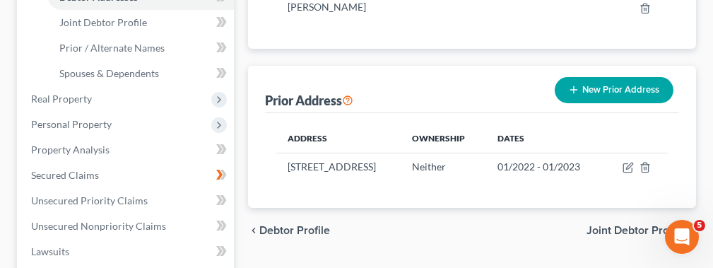
click at [659, 103] on div "New Prior Address" at bounding box center [614, 89] width 130 height 37
click at [658, 95] on button "New Prior Address" at bounding box center [614, 90] width 119 height 26
click at [658, 95] on div "Prior Address New Prior Address" at bounding box center [472, 89] width 414 height 47
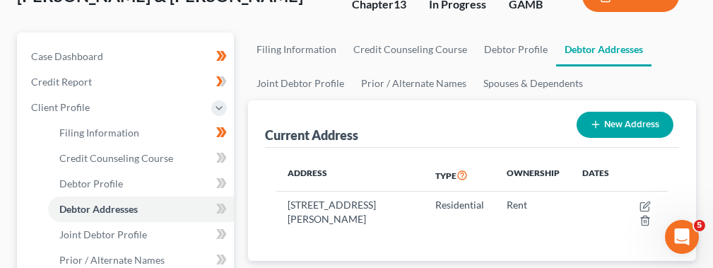
scroll to position [120, 0]
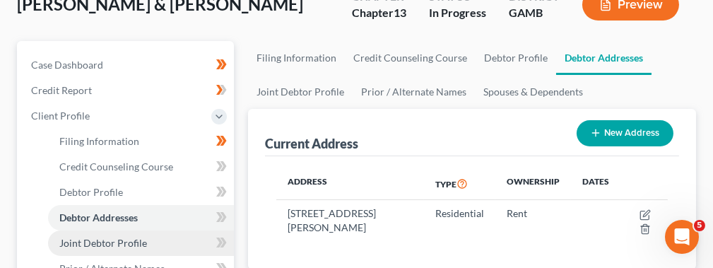
click at [80, 243] on span "Joint Debtor Profile" at bounding box center [103, 243] width 88 height 12
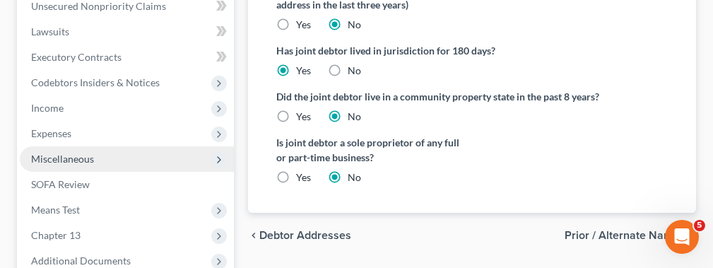
scroll to position [566, 0]
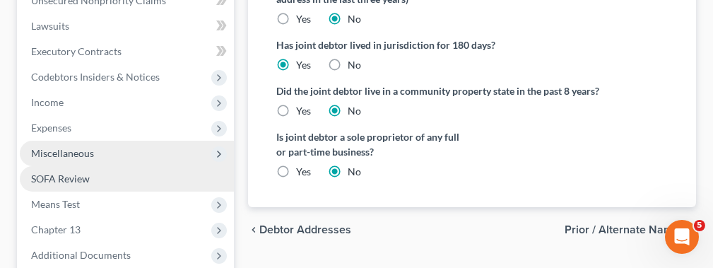
click at [123, 186] on link "SOFA Review" at bounding box center [127, 178] width 214 height 25
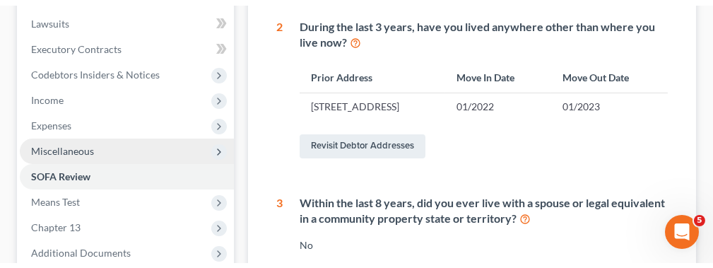
scroll to position [433, 0]
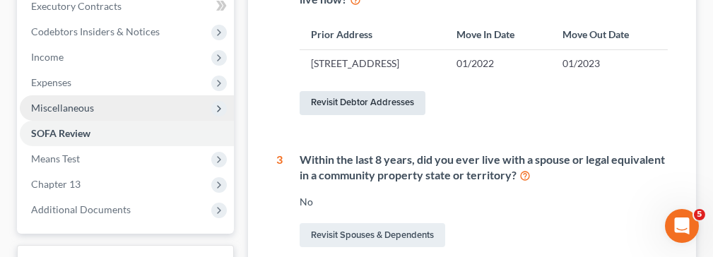
click at [395, 115] on link "Revisit Debtor Addresses" at bounding box center [363, 103] width 126 height 24
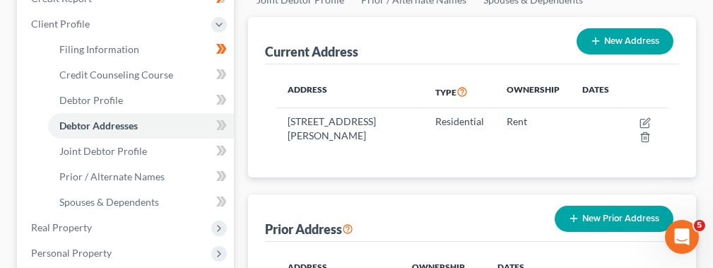
scroll to position [211, 0]
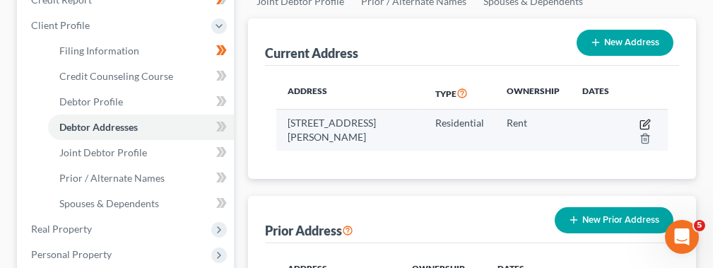
click at [642, 120] on icon "button" at bounding box center [645, 124] width 8 height 8
select select "10"
select select "135"
select select "0"
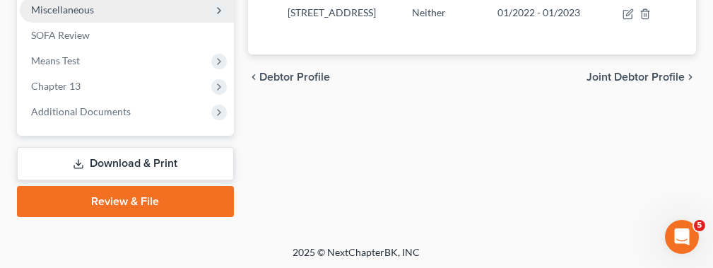
scroll to position [651, 0]
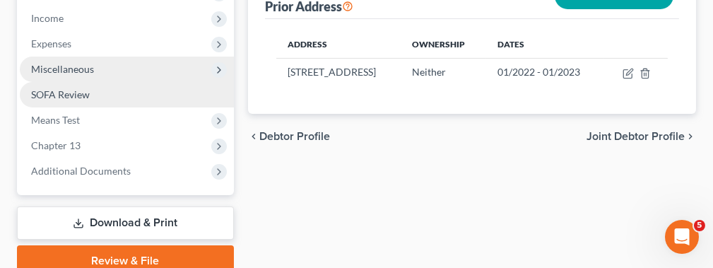
click at [93, 93] on link "SOFA Review" at bounding box center [127, 94] width 214 height 25
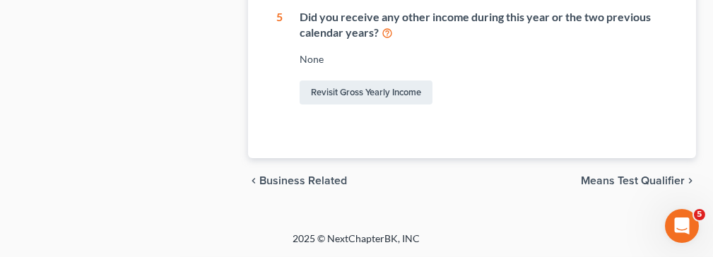
scroll to position [980, 0]
click at [651, 175] on span "Means Test Qualifier" at bounding box center [633, 180] width 104 height 11
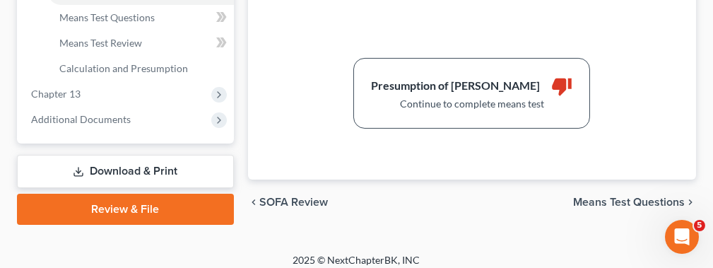
scroll to position [634, 0]
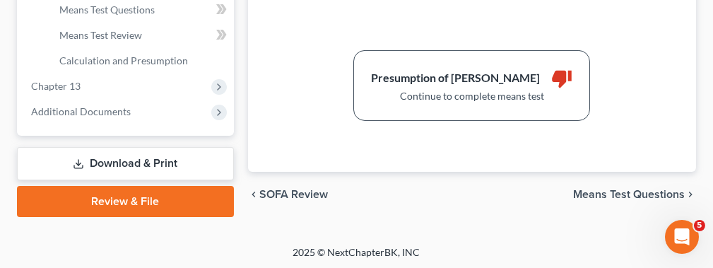
click at [626, 191] on span "Means Test Questions" at bounding box center [629, 194] width 112 height 11
select select "2"
select select "1"
select select "60"
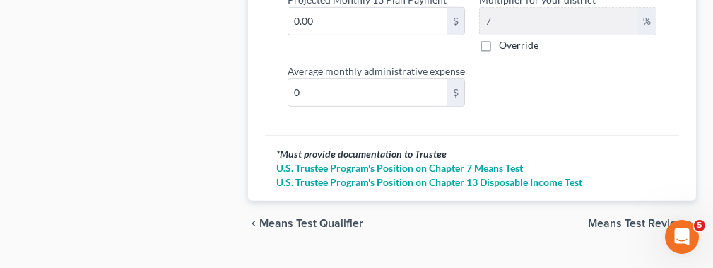
scroll to position [2145, 0]
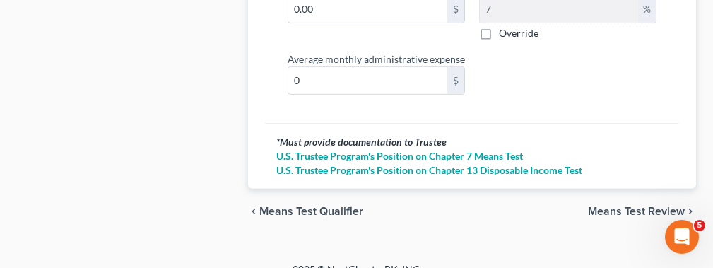
click at [645, 206] on span "Means Test Review" at bounding box center [636, 211] width 97 height 11
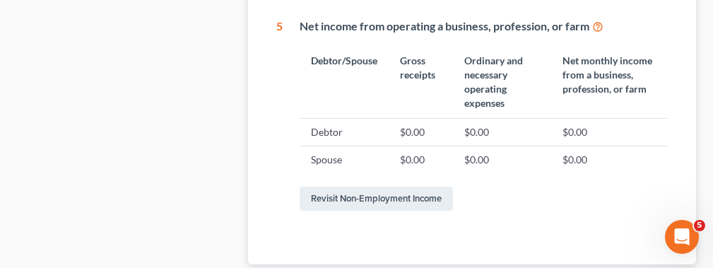
scroll to position [960, 0]
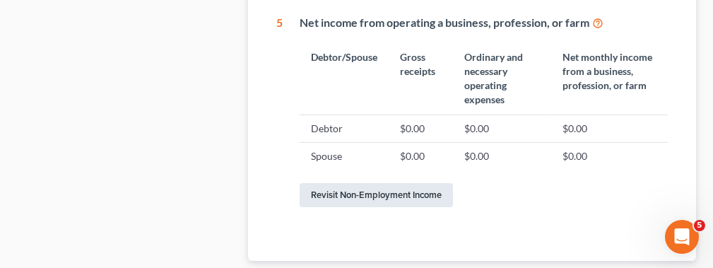
click at [377, 194] on link "Revisit Non-Employment Income" at bounding box center [376, 195] width 153 height 24
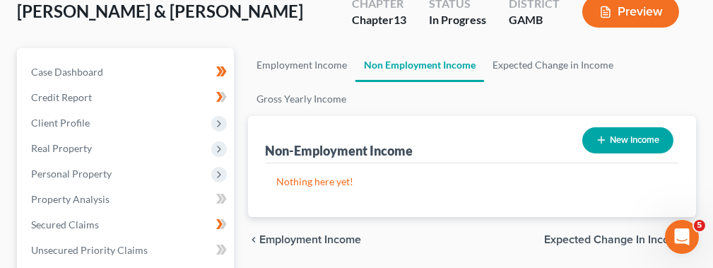
scroll to position [106, 0]
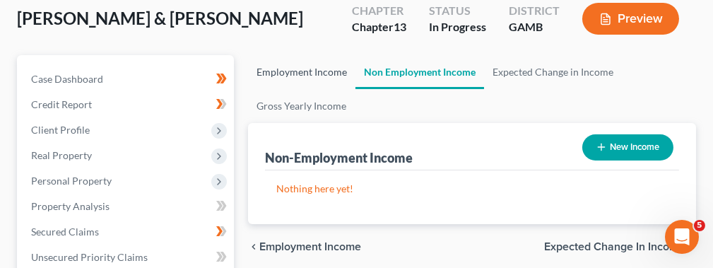
click at [298, 71] on link "Employment Income" at bounding box center [301, 72] width 107 height 34
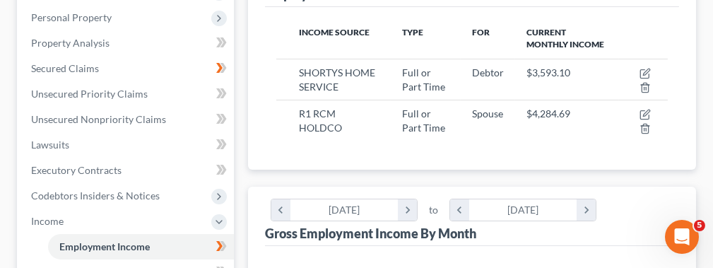
scroll to position [284, 0]
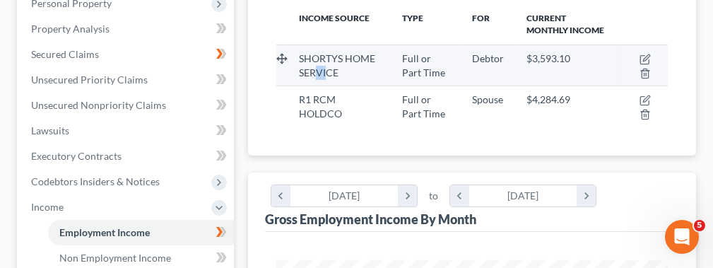
drag, startPoint x: 319, startPoint y: 69, endPoint x: 328, endPoint y: 69, distance: 9.2
click at [328, 69] on span "SHORTYS HOME SERVICE" at bounding box center [337, 65] width 76 height 26
click at [410, 62] on span "Full or Part Time" at bounding box center [423, 65] width 43 height 26
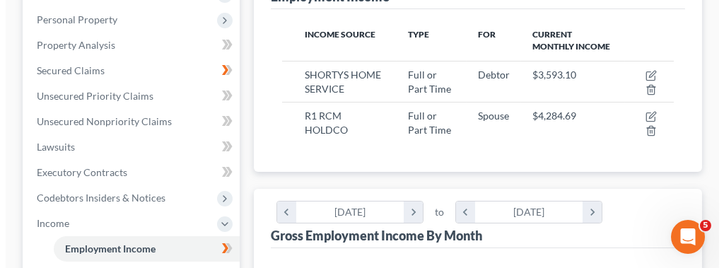
scroll to position [266, 0]
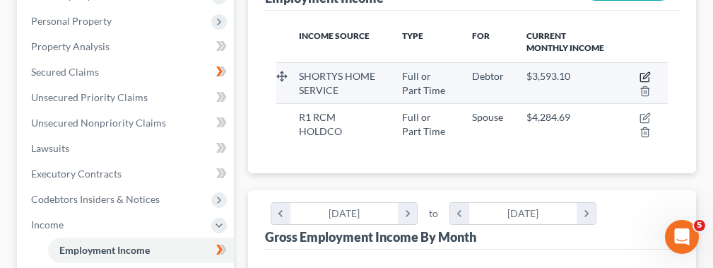
click at [645, 74] on icon "button" at bounding box center [646, 75] width 6 height 6
select select "0"
select select "10"
select select "0"
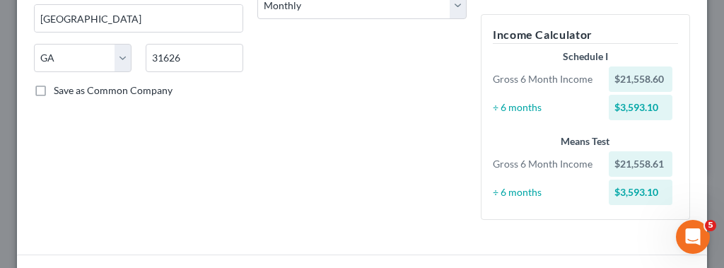
scroll to position [243, 0]
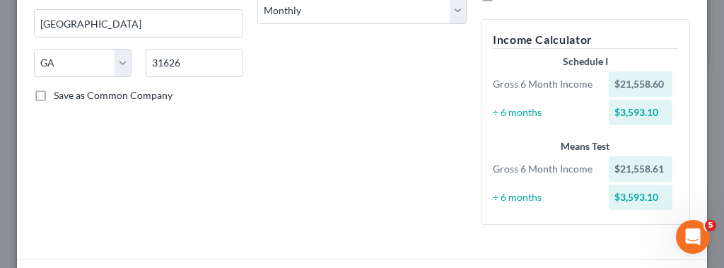
scroll to position [106, 0]
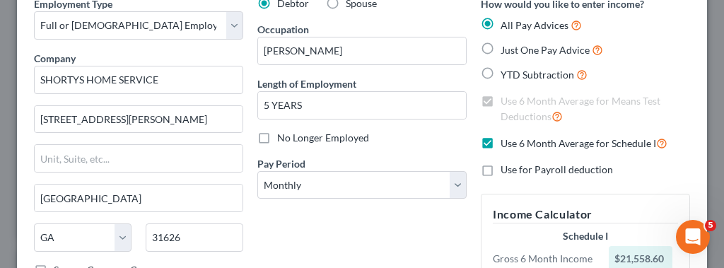
scroll to position [20, 0]
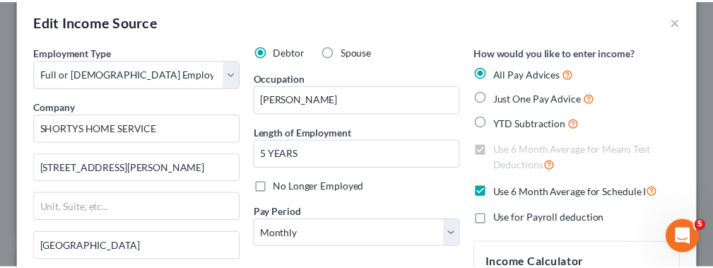
scroll to position [634, 0]
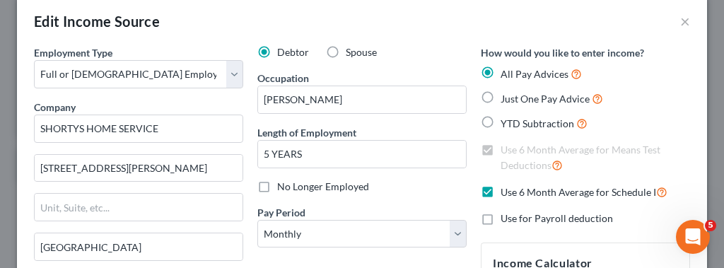
select select "2"
select select "1"
select select "60"
click at [680, 25] on button "×" at bounding box center [685, 21] width 10 height 17
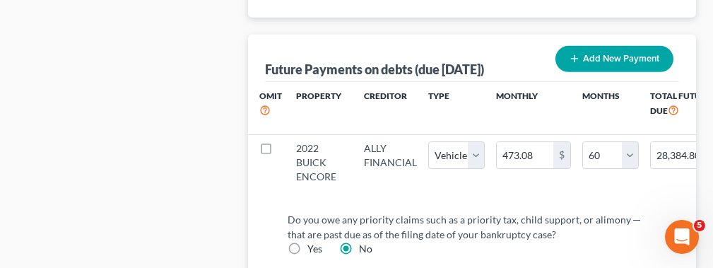
scroll to position [1720, 0]
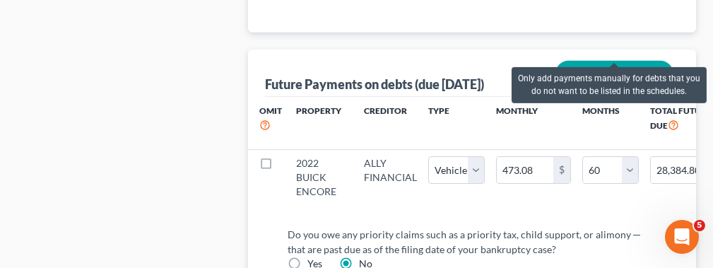
click at [622, 61] on button "Add New Payment" at bounding box center [615, 74] width 118 height 26
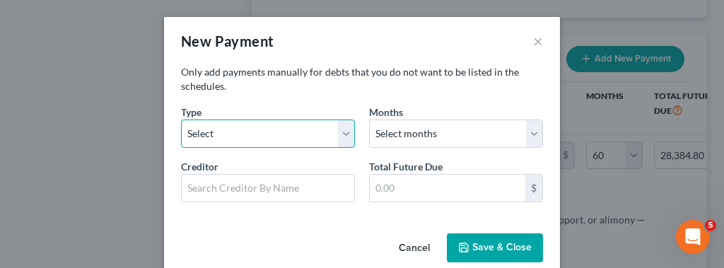
click at [344, 135] on select "Select Home Vehicle Other" at bounding box center [268, 133] width 174 height 28
select select "1"
click at [181, 119] on select "Select Home Vehicle Other" at bounding box center [268, 133] width 174 height 28
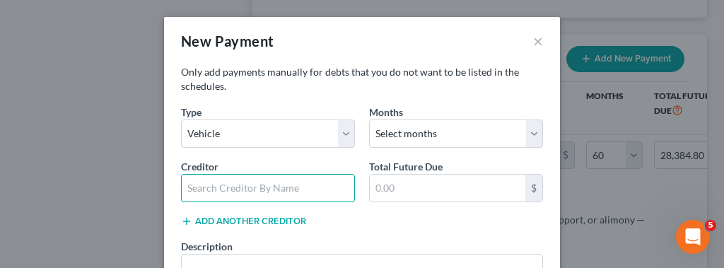
click at [265, 187] on input "text" at bounding box center [268, 188] width 174 height 28
type input "i"
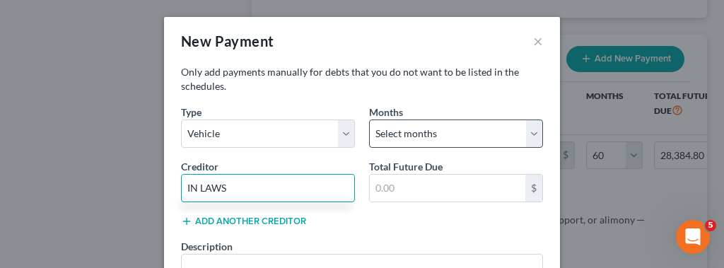
type input "IN LAWS"
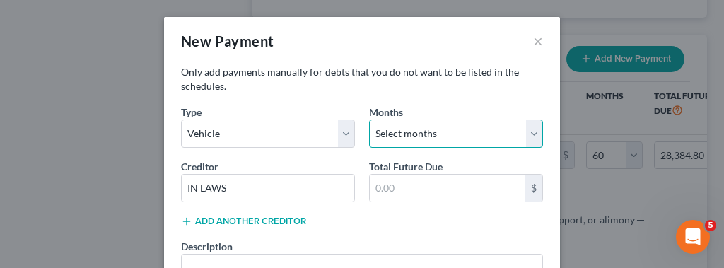
click at [521, 134] on select "Select months 0 1 2 3 4 5 6 7 8 9 10 11 12 13 14 15 16 17 18 19 20 21 22 23 24 …" at bounding box center [456, 133] width 174 height 28
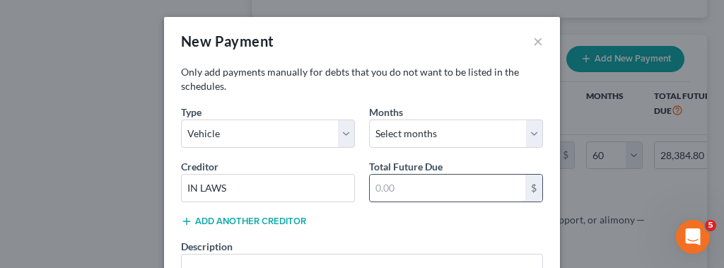
click at [479, 187] on input "text" at bounding box center [448, 188] width 156 height 27
click at [370, 86] on p "Only add payments manually for debts that you do not want to be listed in the s…" at bounding box center [362, 79] width 362 height 28
click at [459, 190] on input "text" at bounding box center [448, 188] width 156 height 27
click at [396, 53] on div "New Payment ×" at bounding box center [362, 41] width 396 height 48
click at [533, 35] on button "×" at bounding box center [538, 41] width 10 height 17
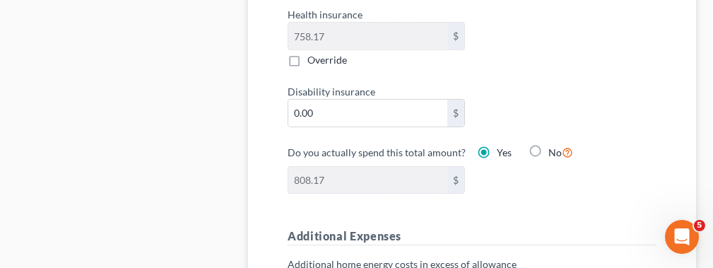
scroll to position [969, 0]
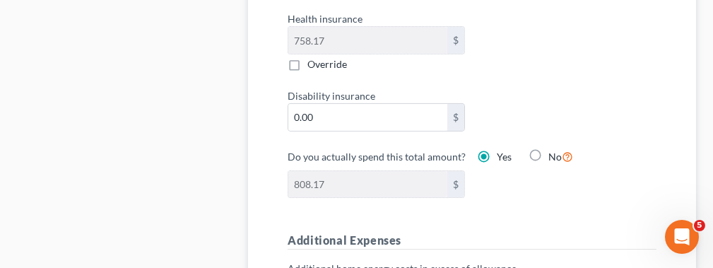
click at [713, 131] on html "Home New Case Client Portal DebtorCC South Georgia Law Associates, LLC kristint…" at bounding box center [356, 247] width 713 height 2433
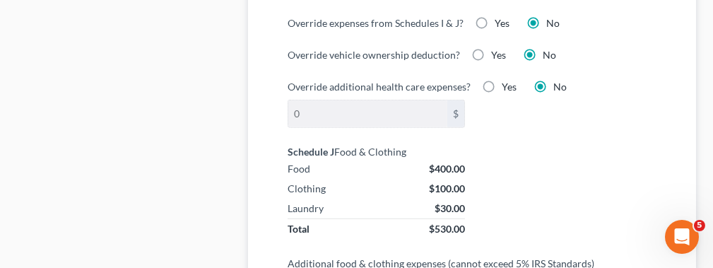
scroll to position [1316, 0]
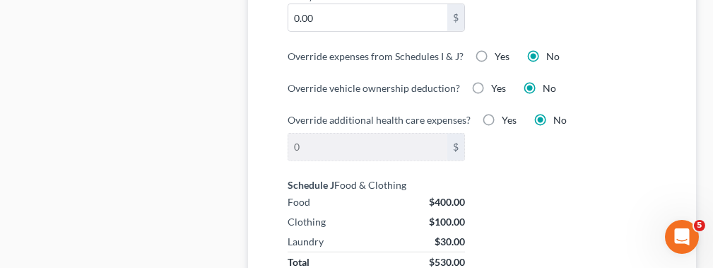
click at [630, 178] on div "Schedule J Food & Clothing Food $400.00 Clothing $100.00 Laundry $30.00 Total $…" at bounding box center [472, 225] width 383 height 94
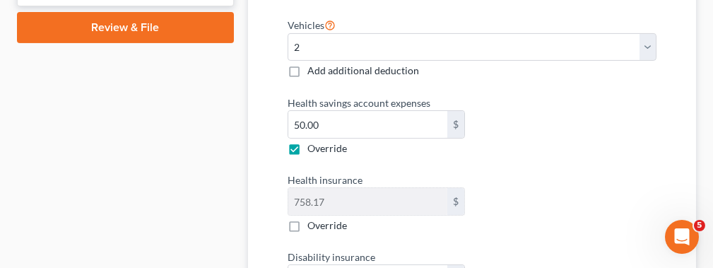
scroll to position [812, 0]
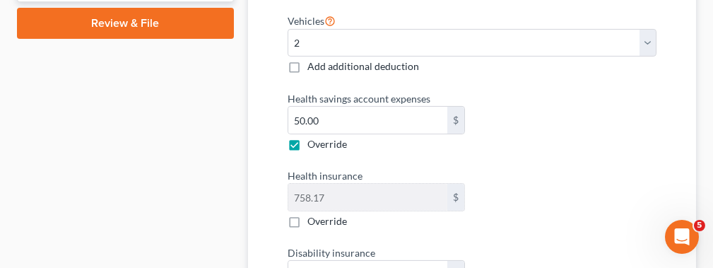
click at [347, 99] on label "Health savings account expenses" at bounding box center [472, 98] width 383 height 15
click at [308, 137] on label "Override" at bounding box center [328, 144] width 40 height 14
click at [313, 137] on input "Override" at bounding box center [317, 141] width 9 height 9
checkbox input "false"
type input "758.17"
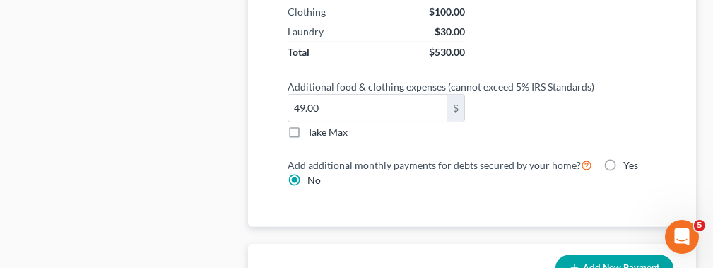
scroll to position [1535, 0]
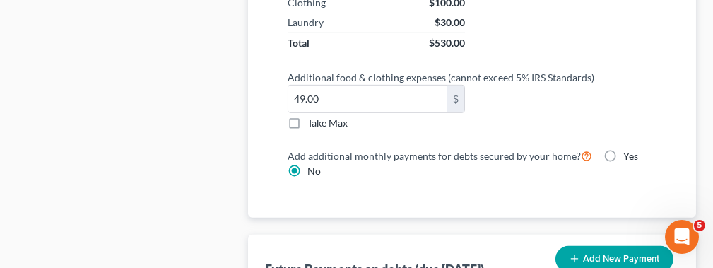
click at [308, 116] on label "Take Max" at bounding box center [328, 123] width 40 height 14
click at [313, 116] on input "Take Max" at bounding box center [317, 120] width 9 height 9
checkbox input "true"
type input "52.00"
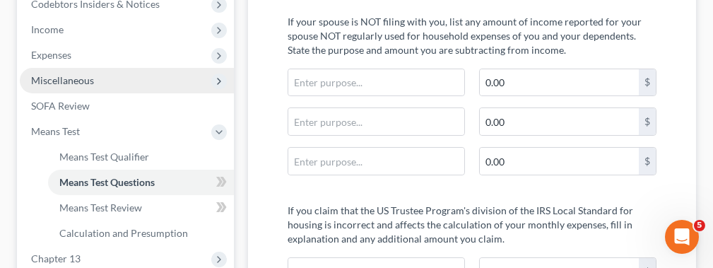
scroll to position [468, 0]
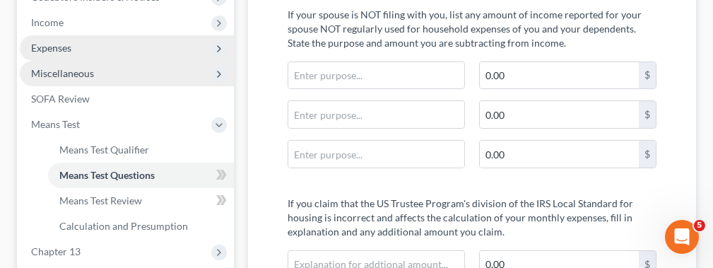
click at [193, 42] on span "Expenses" at bounding box center [127, 47] width 214 height 25
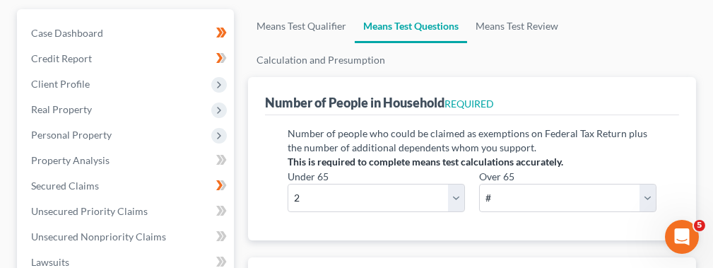
scroll to position [145, 0]
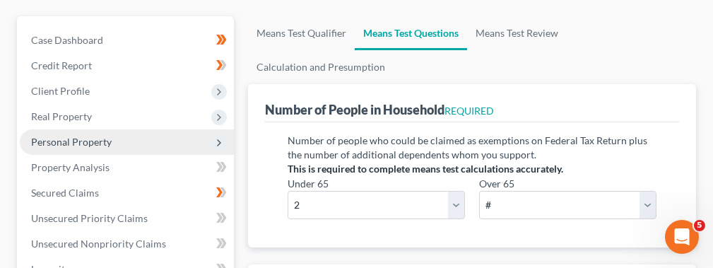
click at [181, 139] on span "Personal Property" at bounding box center [127, 141] width 214 height 25
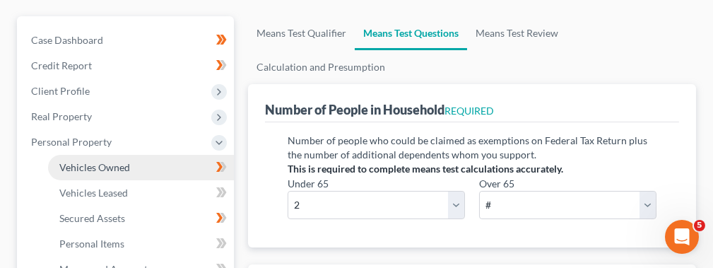
click at [168, 165] on link "Vehicles Owned" at bounding box center [141, 167] width 186 height 25
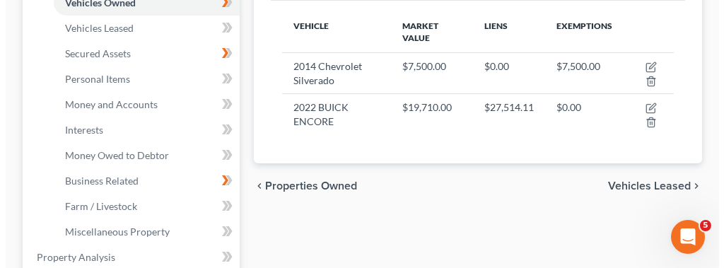
scroll to position [308, 0]
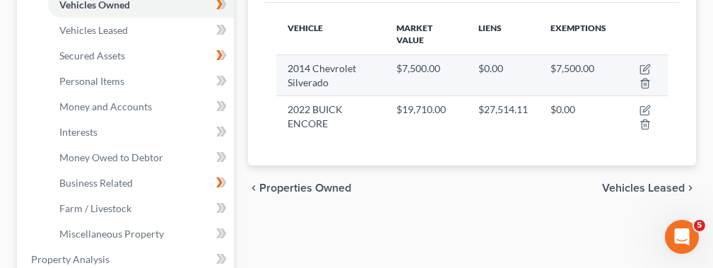
click at [641, 59] on td at bounding box center [643, 74] width 50 height 41
click at [646, 64] on icon "button" at bounding box center [646, 67] width 6 height 6
select select "0"
select select "12"
select select "2"
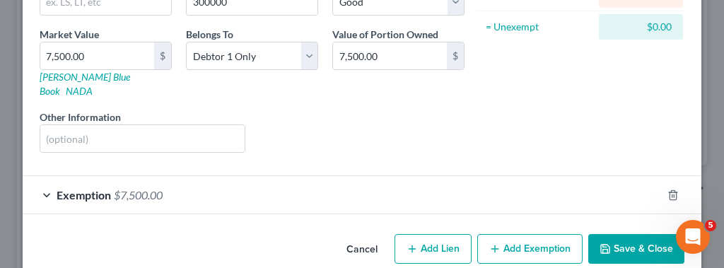
scroll to position [206, 0]
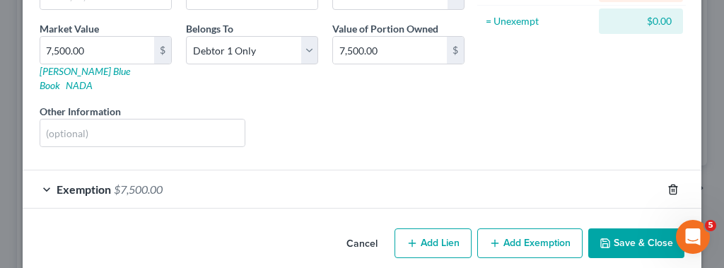
click at [668, 184] on icon "button" at bounding box center [673, 189] width 11 height 11
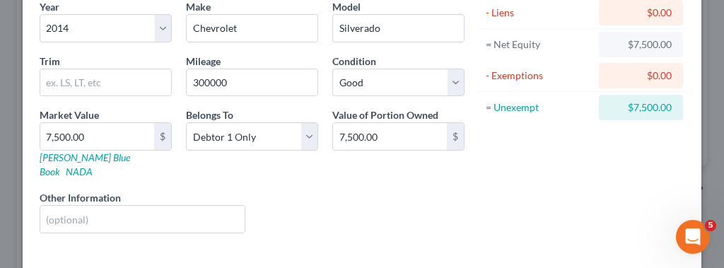
scroll to position [124, 0]
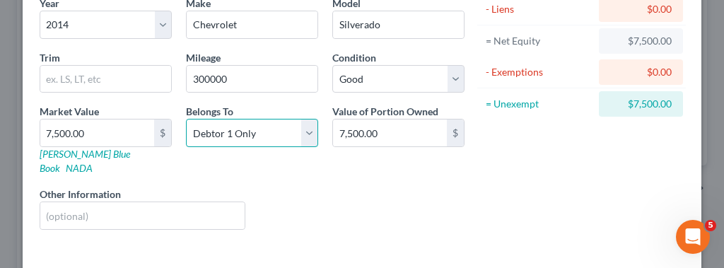
click at [308, 132] on select "Select Debtor 1 Only Debtor 2 Only Debtor 1 And Debtor 2 Only At Least One Of T…" at bounding box center [252, 133] width 132 height 28
select select "3"
click at [186, 119] on select "Select Debtor 1 Only Debtor 2 Only Debtor 1 And Debtor 2 Only At Least One Of T…" at bounding box center [252, 133] width 132 height 28
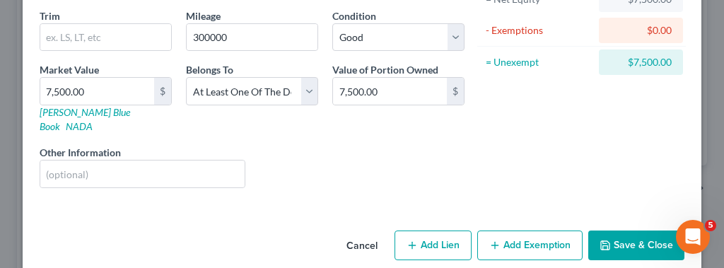
scroll to position [168, 0]
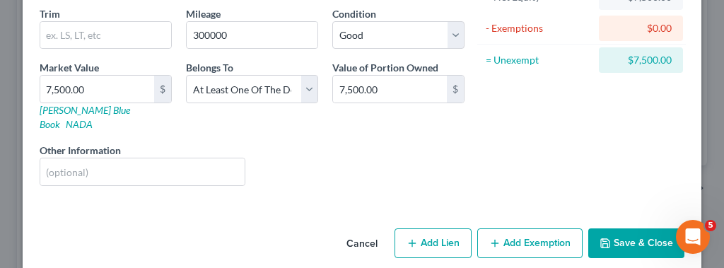
click at [415, 229] on button "Add Lien" at bounding box center [433, 243] width 77 height 30
select select "3"
select select "0"
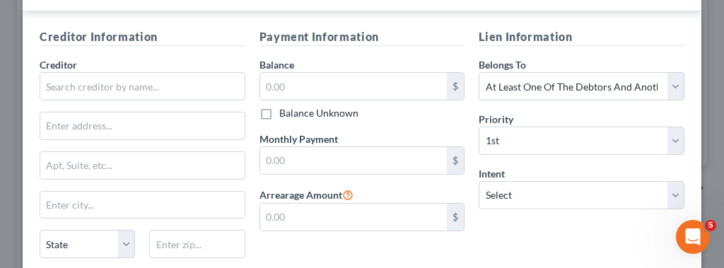
scroll to position [411, 0]
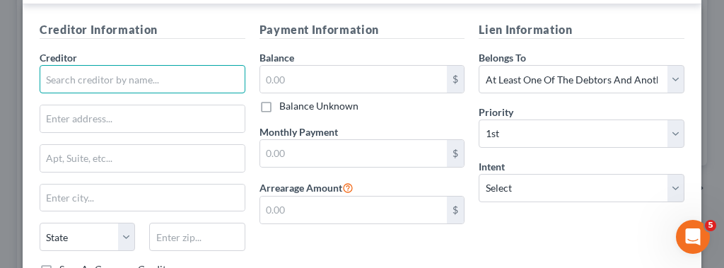
click at [149, 65] on input "text" at bounding box center [143, 79] width 206 height 28
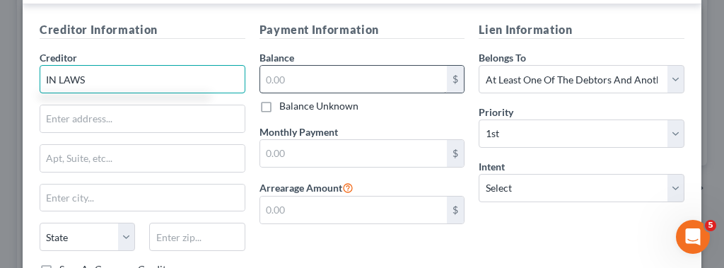
type input "IN LAWS"
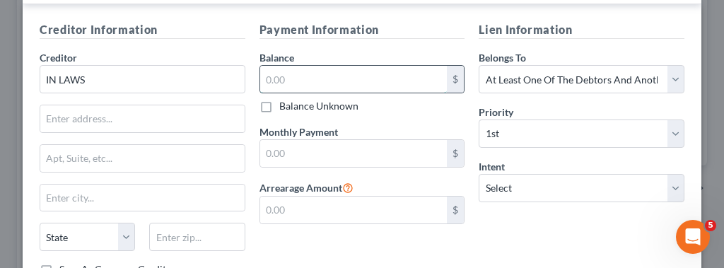
click at [310, 66] on input "text" at bounding box center [353, 79] width 187 height 27
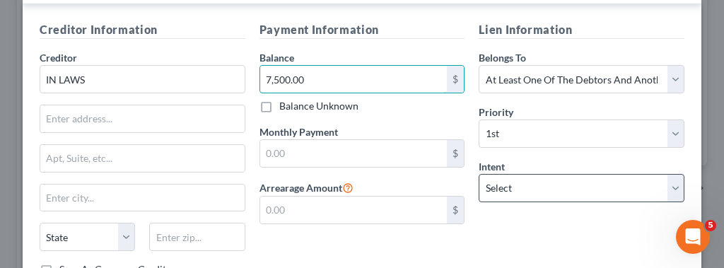
type input "7,500.00"
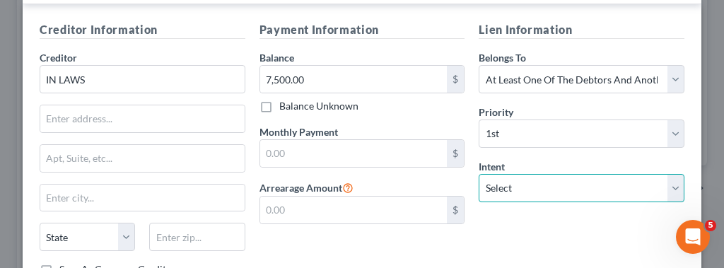
click at [668, 174] on select "Select Surrender Redeem Reaffirm Avoid Other" at bounding box center [582, 188] width 206 height 28
select select "1"
click at [479, 174] on select "Select Surrender Redeem Reaffirm Avoid Other" at bounding box center [582, 188] width 206 height 28
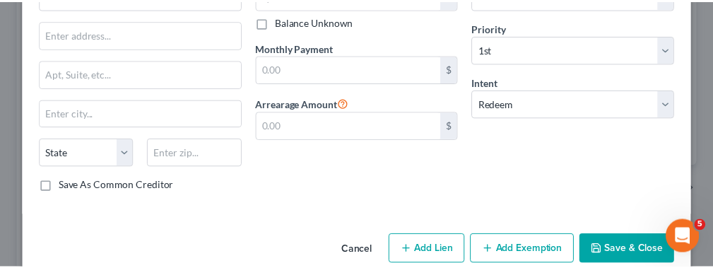
scroll to position [498, 0]
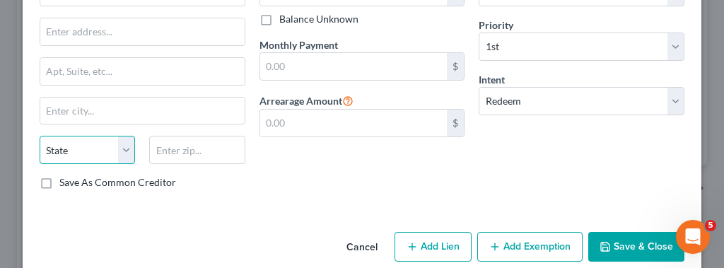
click at [122, 136] on select "State AL AK AR AZ CA CO CT DE DC FL GA GU HI ID IL IN IA KS KY LA ME MD MA MI M…" at bounding box center [87, 150] width 95 height 28
select select "10"
click at [40, 136] on select "State AL AK AR AZ CA CO CT DE DC FL GA GU HI ID IL IN IA KS KY LA ME MD MA MI M…" at bounding box center [87, 150] width 95 height 28
click at [634, 232] on button "Save & Close" at bounding box center [636, 247] width 96 height 30
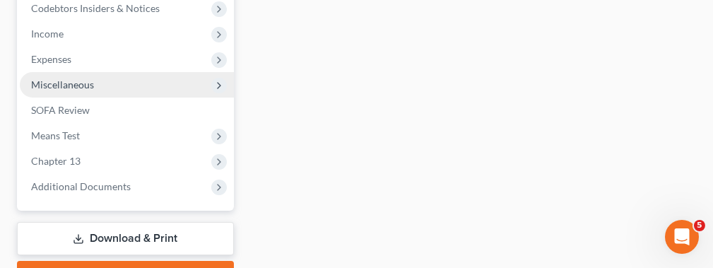
scroll to position [720, 0]
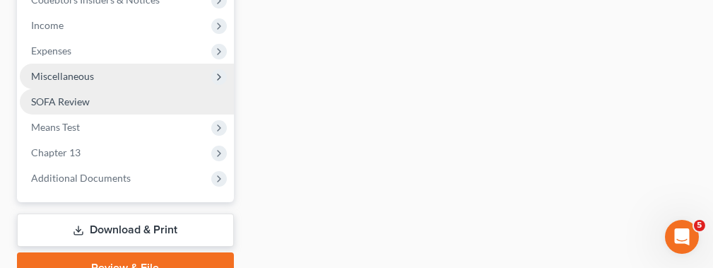
click at [49, 101] on span "SOFA Review" at bounding box center [60, 101] width 59 height 12
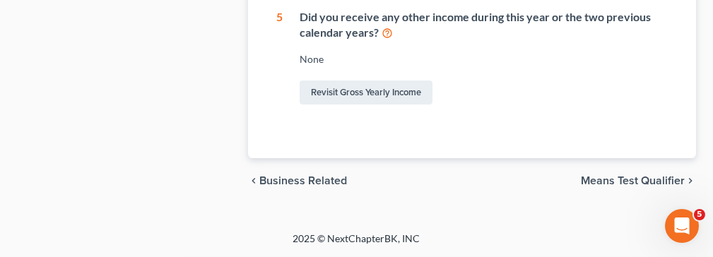
scroll to position [965, 0]
click at [646, 187] on span "Means Test Qualifier" at bounding box center [633, 180] width 104 height 11
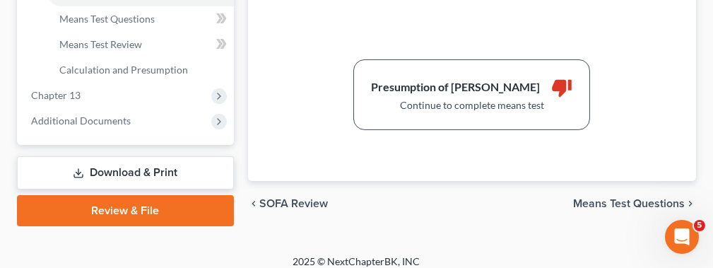
scroll to position [626, 0]
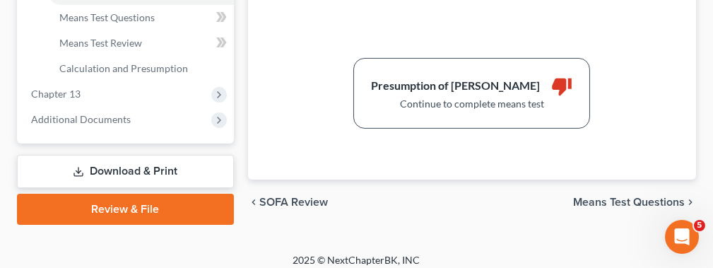
click at [657, 197] on span "Means Test Questions" at bounding box center [629, 202] width 112 height 11
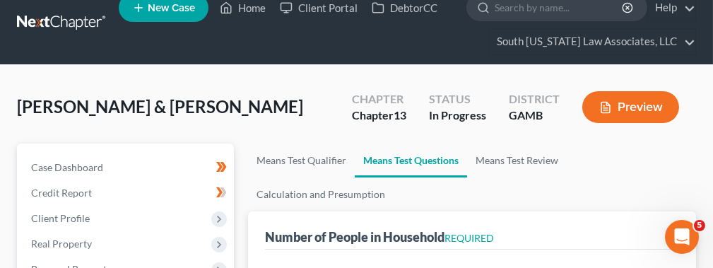
select select "1"
select select "60"
select select "1"
select select "60"
select select "2"
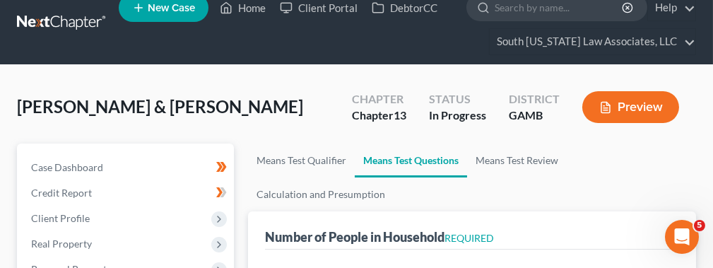
select select "2"
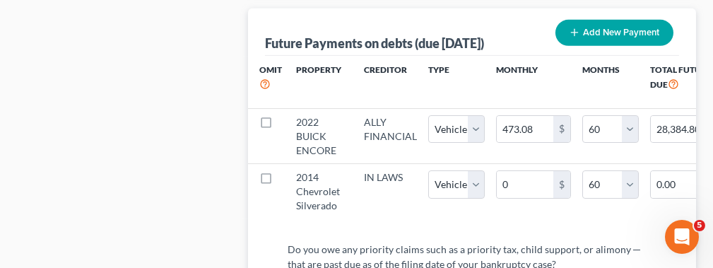
scroll to position [1766, 0]
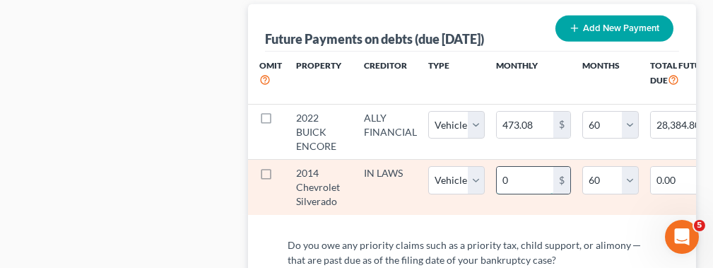
click at [540, 167] on input "0" at bounding box center [525, 180] width 57 height 27
type input "4"
type input "240.00"
type input "40"
type input "2,400.00"
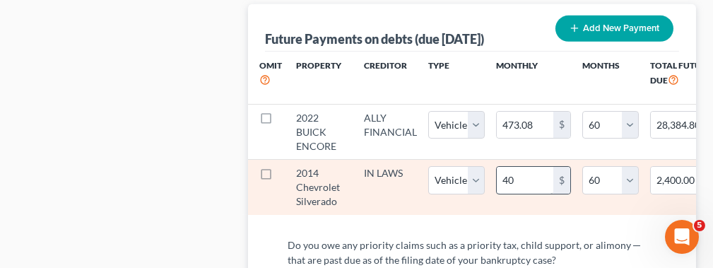
select select "1"
select select "60"
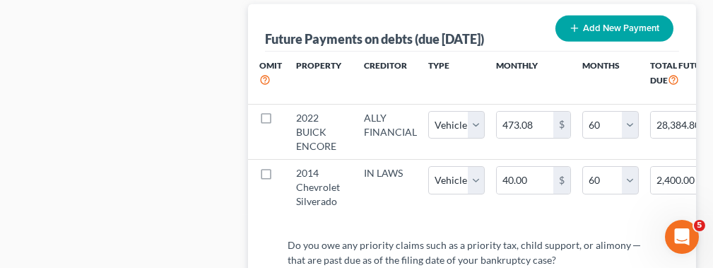
select select "1"
select select "60"
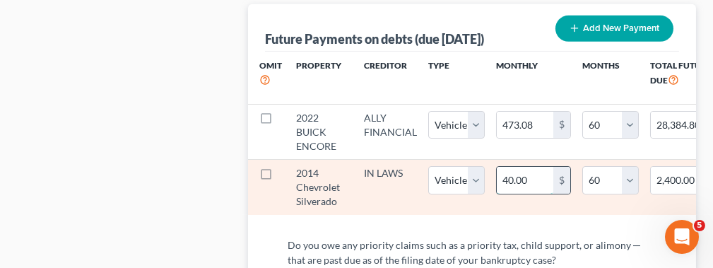
click at [522, 167] on input "40.00" at bounding box center [525, 180] width 57 height 27
click at [507, 167] on input "40.00" at bounding box center [525, 180] width 57 height 27
type input "400.00"
type input "24,000.00"
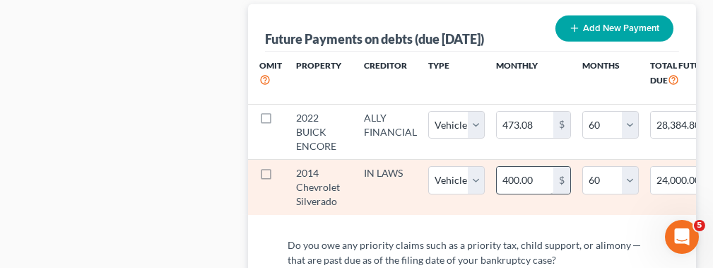
select select "1"
select select "60"
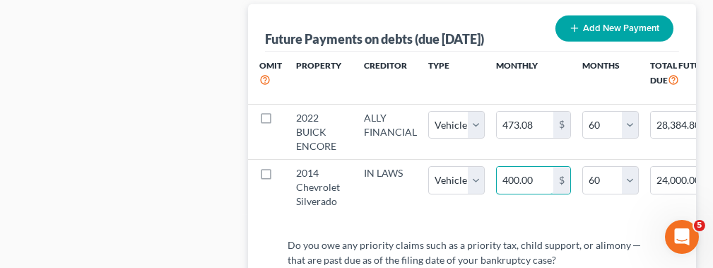
click at [507, 167] on input "400.00" at bounding box center [525, 180] width 57 height 27
type input "0.00"
select select "1"
select select "60"
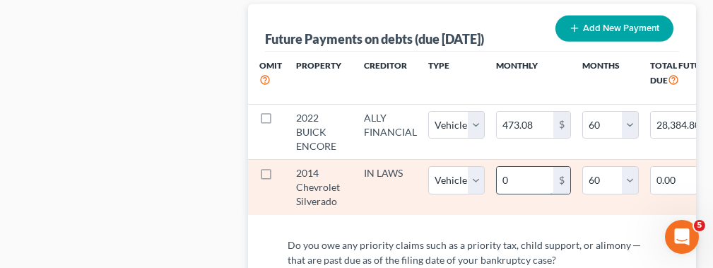
click at [508, 167] on input "0" at bounding box center [525, 180] width 57 height 27
type input "1"
type input "60.00"
type input "13"
type input "780.00"
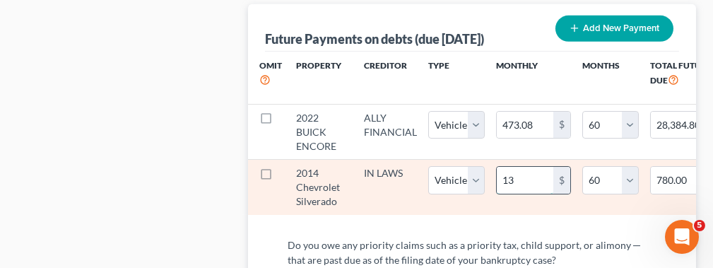
type input "132"
type input "7,920.00"
select select "1"
select select "60"
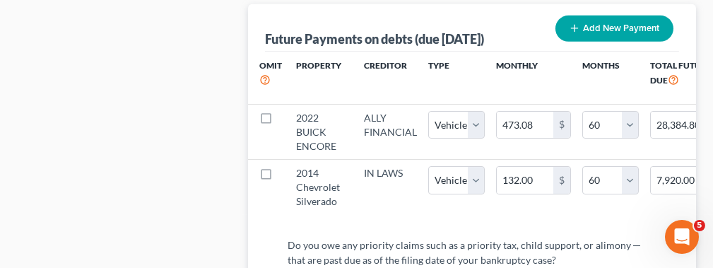
select select "1"
select select "60"
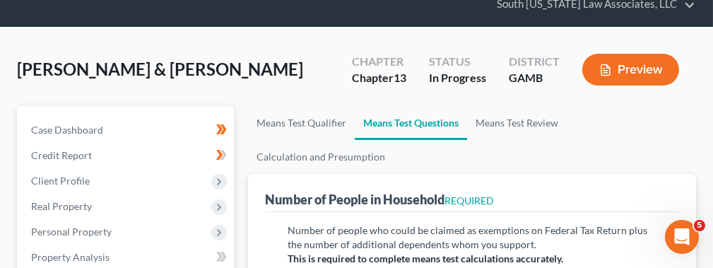
scroll to position [25, 0]
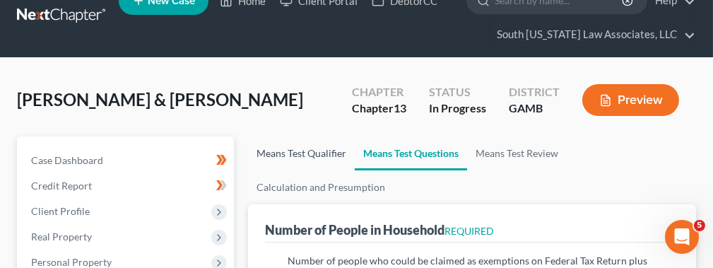
click at [331, 142] on link "Means Test Qualifier" at bounding box center [301, 153] width 107 height 34
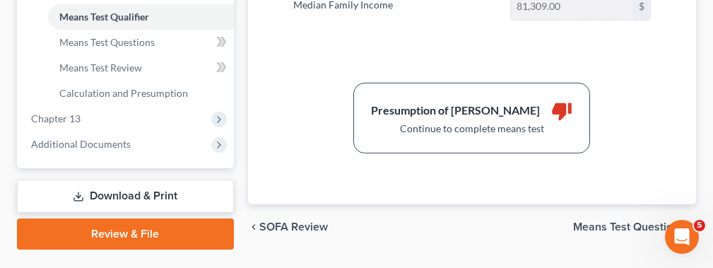
scroll to position [622, 0]
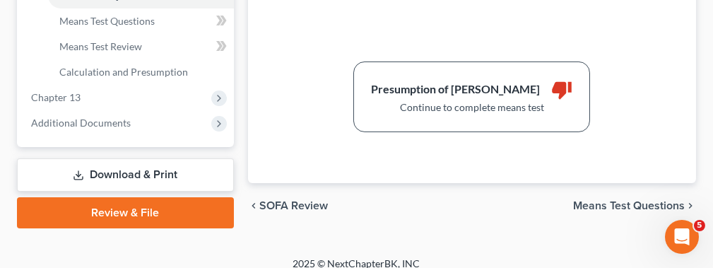
click at [509, 102] on div "Continue to complete means test" at bounding box center [472, 107] width 202 height 14
click at [559, 79] on icon "thumb_down" at bounding box center [562, 89] width 21 height 21
click at [482, 81] on div "Presumption of Abuse Arises" at bounding box center [455, 89] width 169 height 16
click at [618, 200] on span "Means Test Questions" at bounding box center [629, 205] width 112 height 11
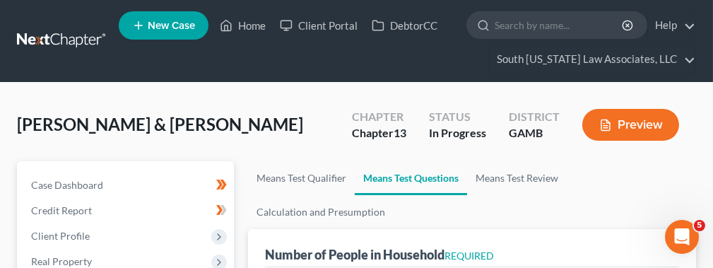
select select "1"
select select "60"
select select "1"
select select "60"
select select "2"
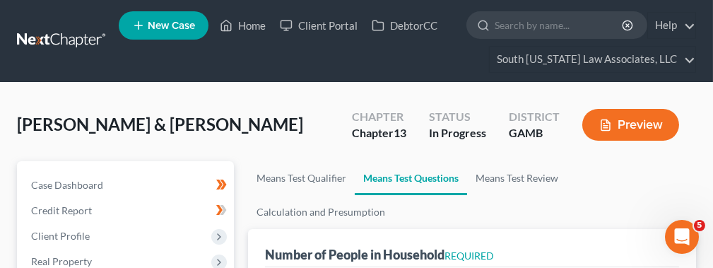
select select "2"
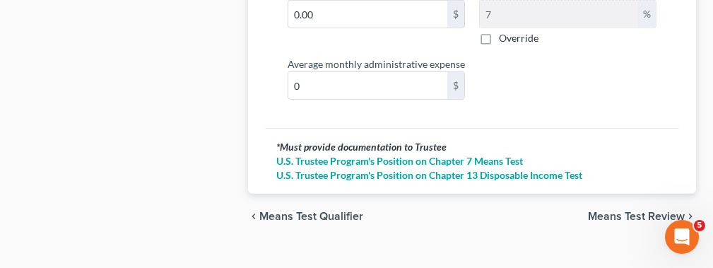
scroll to position [2200, 0]
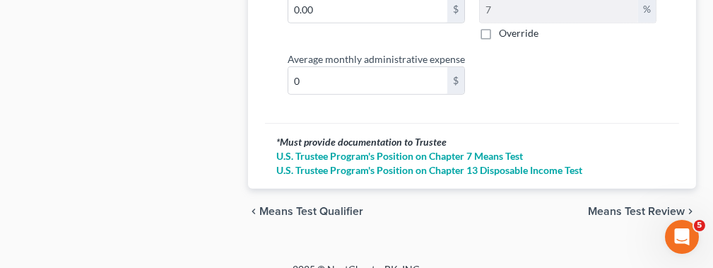
click at [668, 206] on span "Means Test Review" at bounding box center [636, 211] width 97 height 11
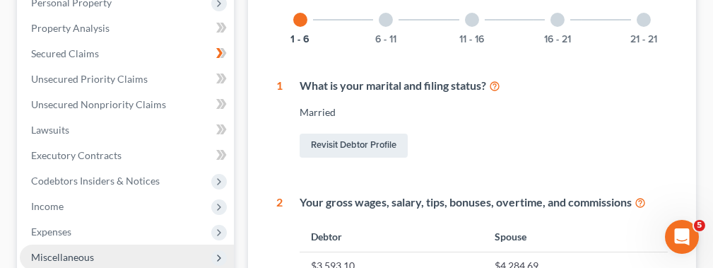
scroll to position [366, 0]
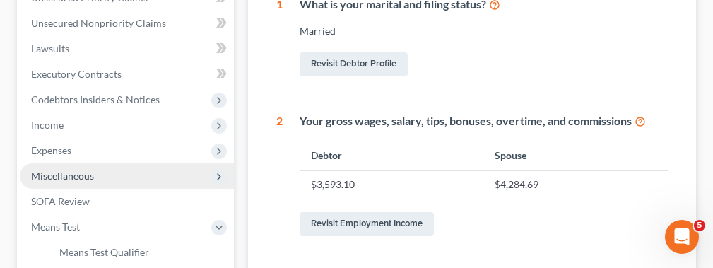
click at [188, 175] on span "Miscellaneous" at bounding box center [127, 175] width 214 height 25
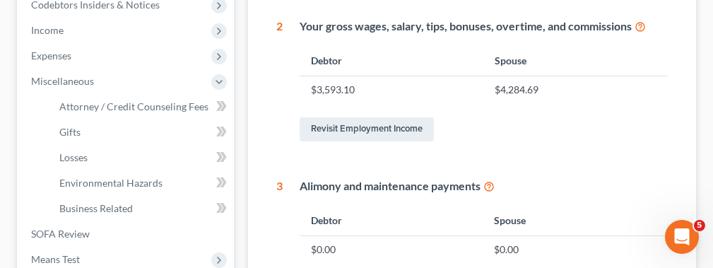
scroll to position [489, 0]
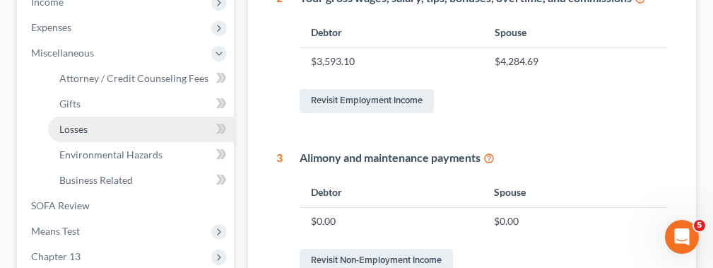
click at [177, 133] on link "Losses" at bounding box center [141, 129] width 186 height 25
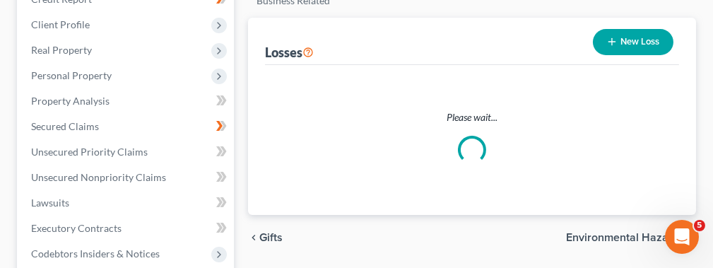
scroll to position [214, 0]
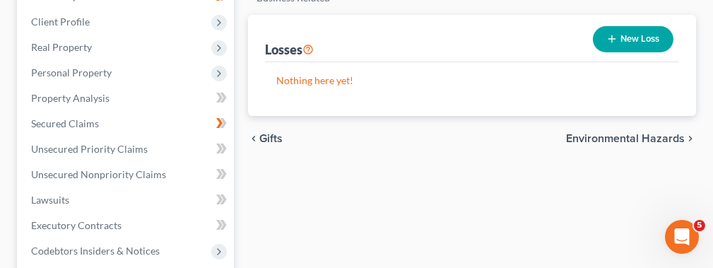
click at [622, 39] on button "New Loss" at bounding box center [633, 39] width 81 height 26
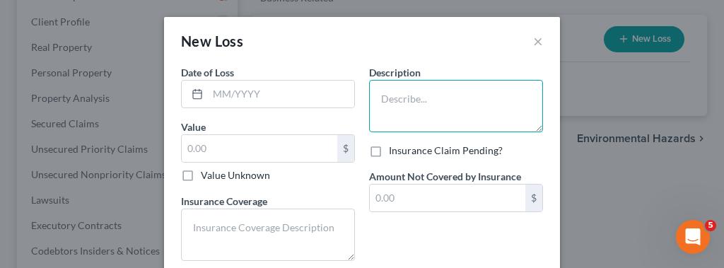
click at [380, 107] on textarea at bounding box center [456, 106] width 174 height 52
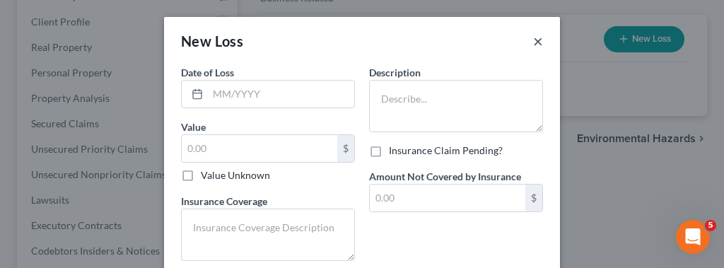
click at [533, 37] on button "×" at bounding box center [538, 41] width 10 height 17
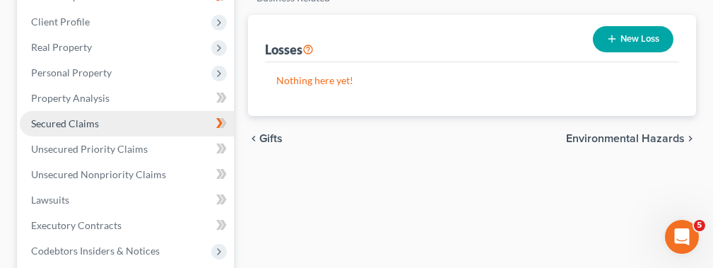
click at [198, 128] on link "Secured Claims" at bounding box center [127, 123] width 214 height 25
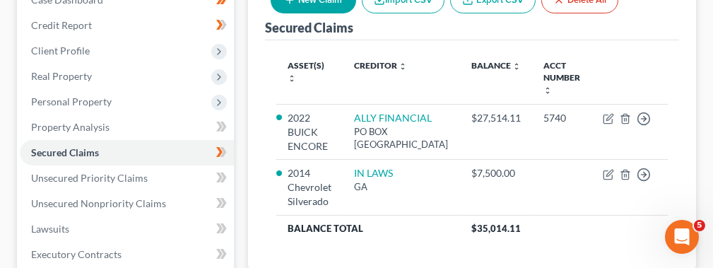
scroll to position [187, 0]
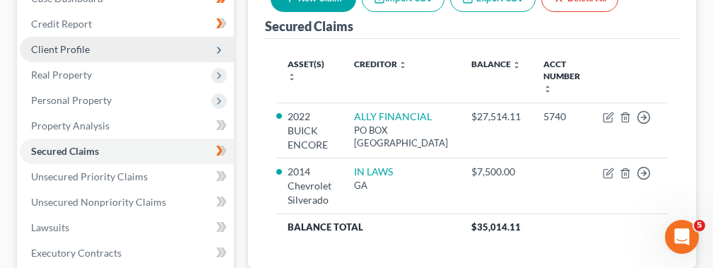
click at [217, 54] on icon at bounding box center [219, 50] width 16 height 16
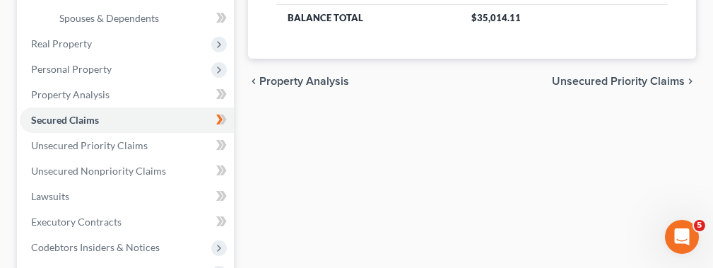
scroll to position [407, 0]
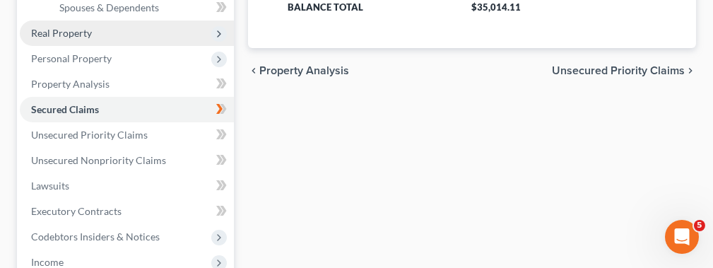
click at [129, 21] on span "Real Property" at bounding box center [127, 33] width 214 height 25
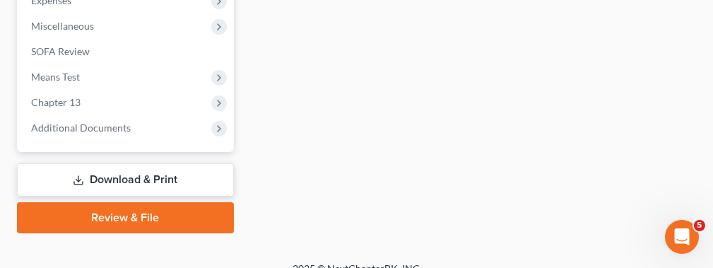
scroll to position [543, 0]
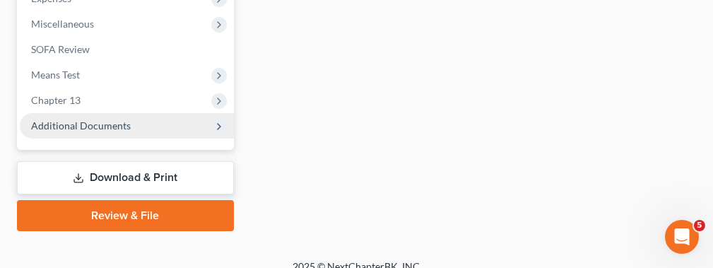
click at [222, 129] on icon at bounding box center [219, 126] width 11 height 11
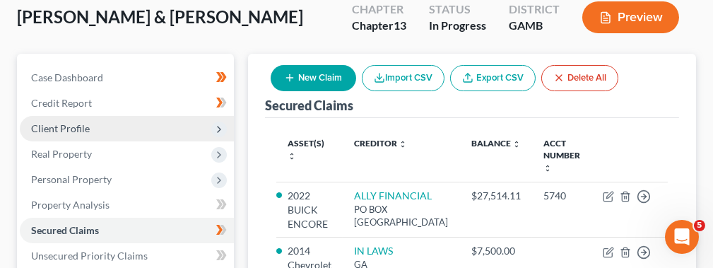
scroll to position [112, 0]
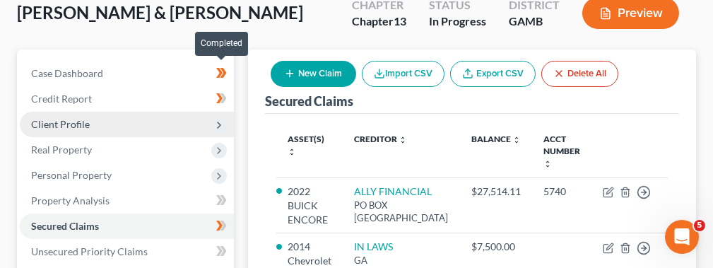
click at [216, 75] on icon at bounding box center [221, 73] width 11 height 18
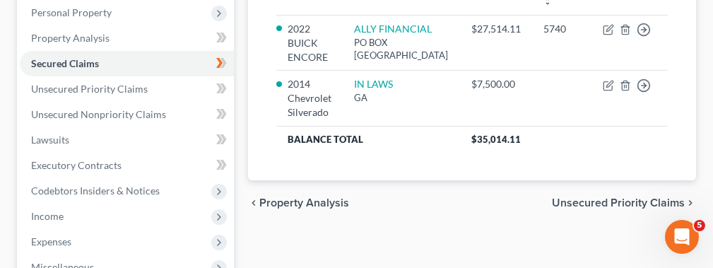
scroll to position [276, 0]
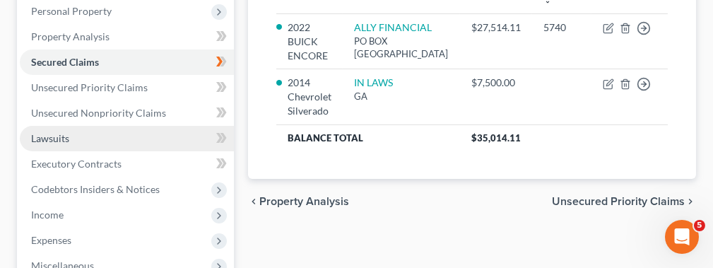
click at [174, 139] on link "Lawsuits" at bounding box center [127, 138] width 214 height 25
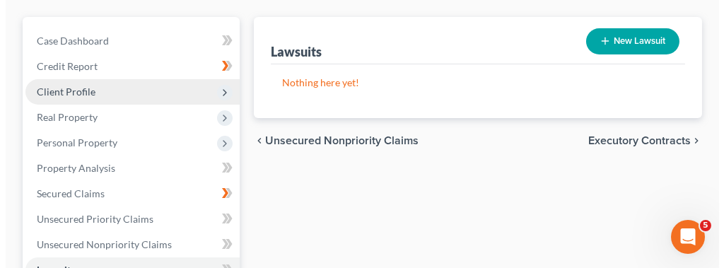
scroll to position [143, 0]
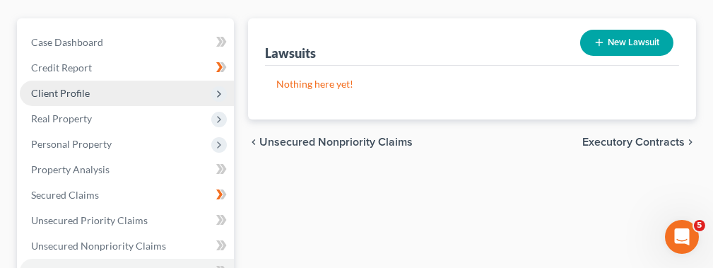
click at [629, 37] on button "New Lawsuit" at bounding box center [627, 43] width 93 height 26
select select "0"
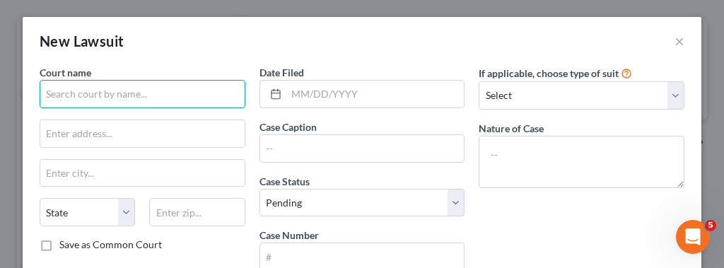
click at [154, 80] on input "text" at bounding box center [143, 94] width 206 height 28
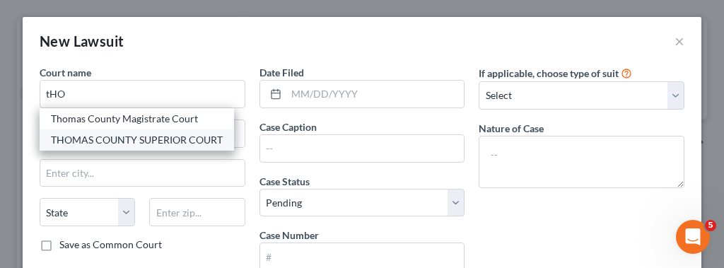
click at [136, 134] on div "THOMAS COUNTY SUPERIOR COURT" at bounding box center [137, 140] width 172 height 14
type input "THOMAS COUNTY SUPERIOR COURT"
type input "325 N Madison Street"
type input "Thomasville"
select select "10"
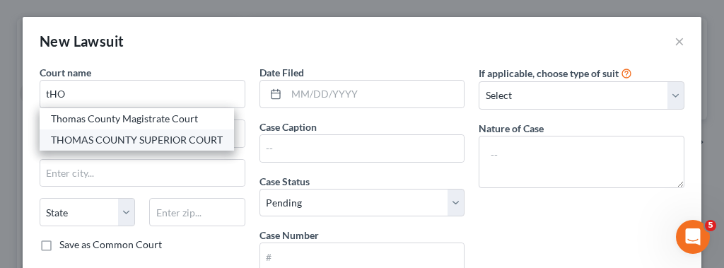
type input "31792"
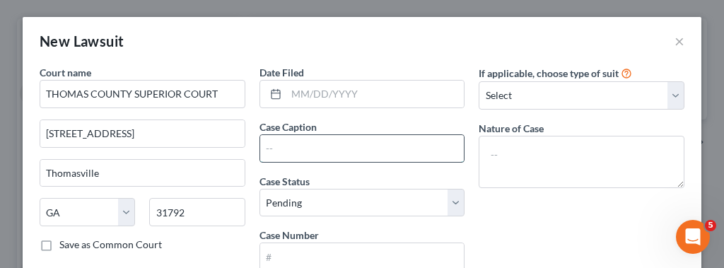
click at [319, 141] on input "text" at bounding box center [362, 148] width 204 height 27
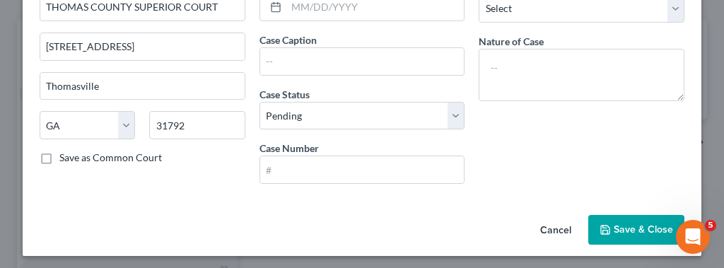
scroll to position [88, 0]
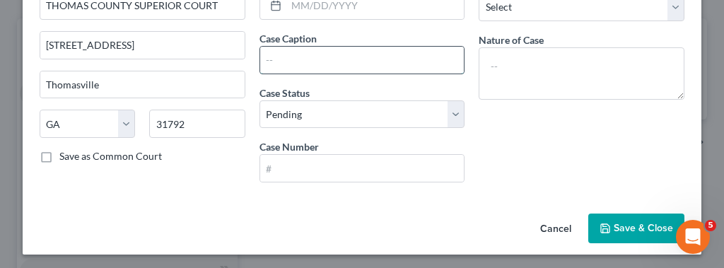
click at [355, 60] on input "text" at bounding box center [362, 60] width 204 height 27
type input "HOME DEPOT VS. DBTR"
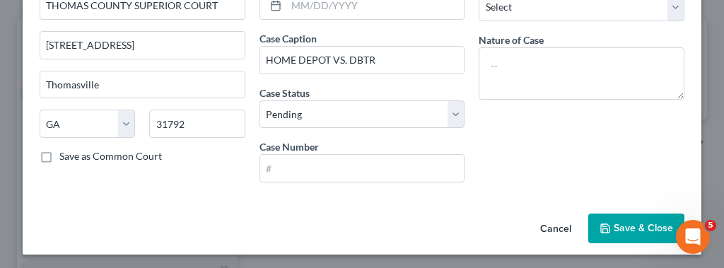
click at [535, 33] on label "Nature of Case" at bounding box center [511, 40] width 65 height 15
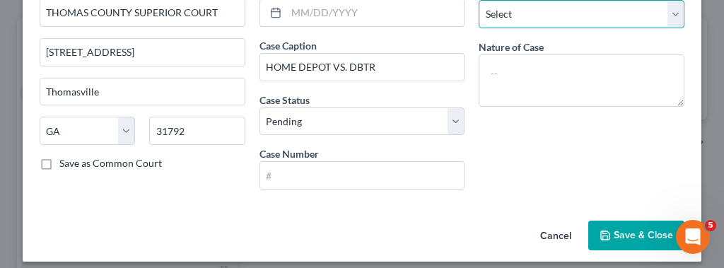
click at [670, 8] on select "Select Repossession Garnishment Foreclosure Attached, Seized, Or Levied Other" at bounding box center [582, 14] width 206 height 28
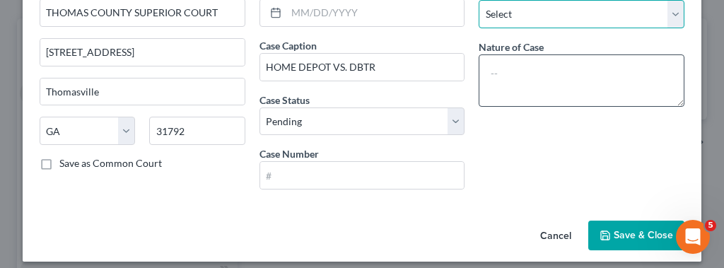
select select "4"
click at [479, 0] on select "Select Repossession Garnishment Foreclosure Attached, Seized, Or Levied Other" at bounding box center [582, 14] width 206 height 28
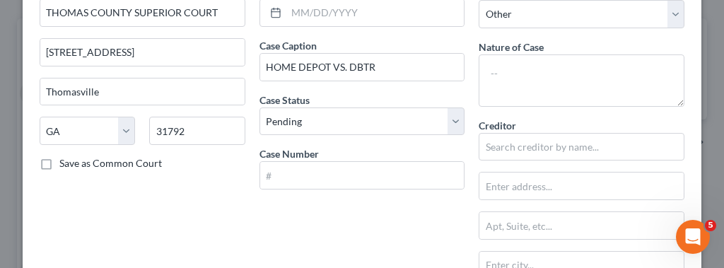
click at [59, 163] on label "Save as Common Court" at bounding box center [110, 163] width 103 height 14
click at [65, 163] on input "Save as Common Court" at bounding box center [69, 160] width 9 height 9
checkbox input "true"
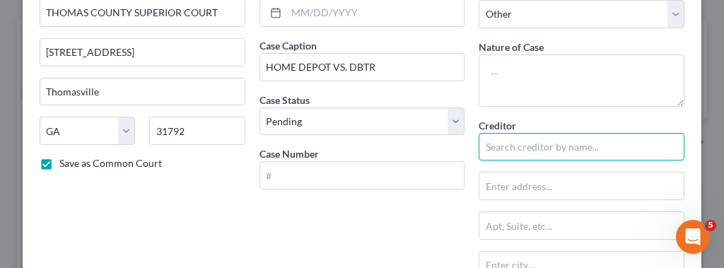
click at [566, 147] on input "text" at bounding box center [582, 147] width 206 height 28
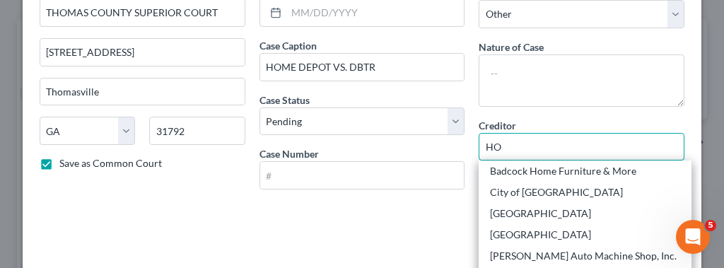
type input "H"
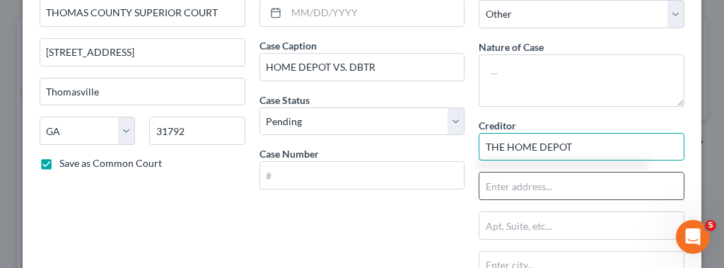
type input "THE HOME DEPOT"
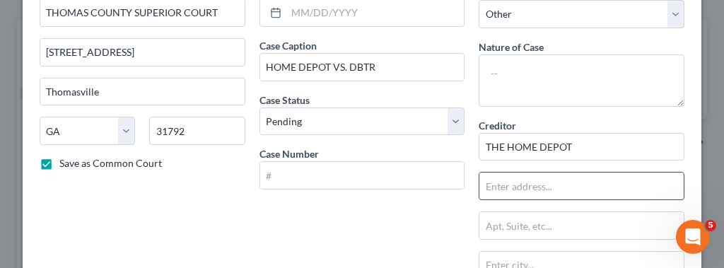
click at [549, 190] on input "text" at bounding box center [581, 186] width 204 height 27
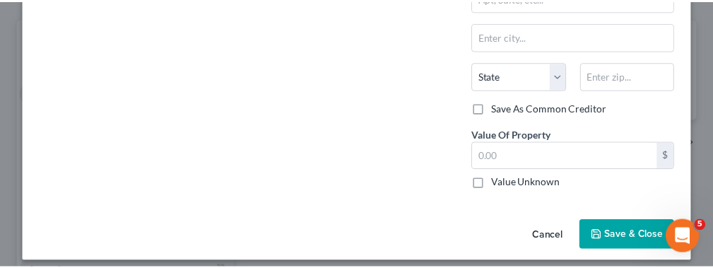
scroll to position [315, 0]
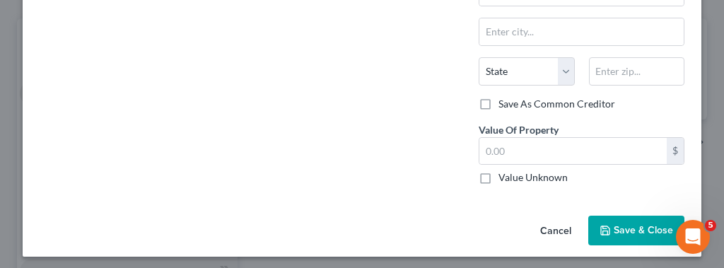
click at [499, 170] on label "Value Unknown" at bounding box center [533, 177] width 69 height 14
click at [504, 170] on input "Value Unknown" at bounding box center [508, 174] width 9 height 9
checkbox input "true"
type input "0.00"
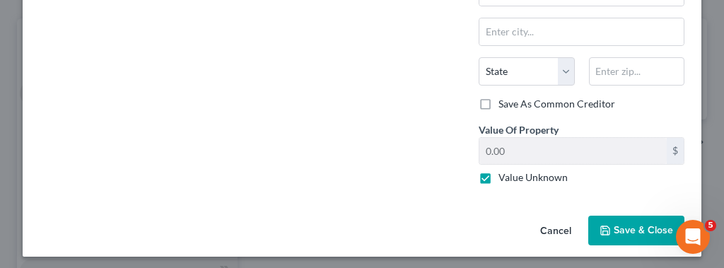
click at [605, 225] on icon "button" at bounding box center [605, 230] width 11 height 11
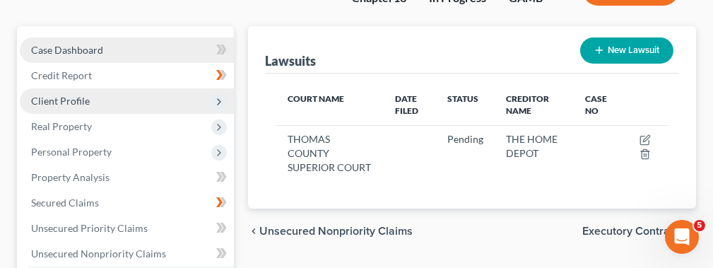
scroll to position [134, 0]
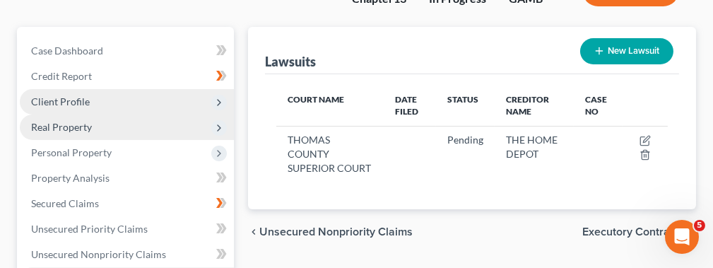
click at [89, 124] on span "Real Property" at bounding box center [61, 127] width 61 height 12
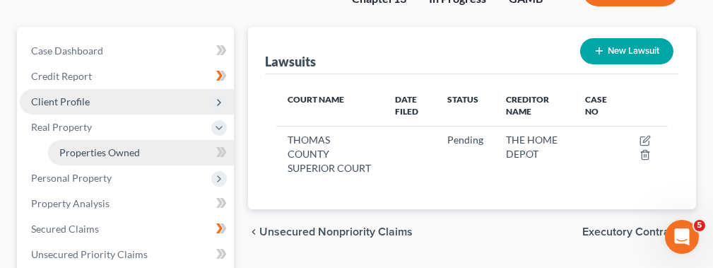
click at [89, 156] on span "Properties Owned" at bounding box center [99, 152] width 81 height 12
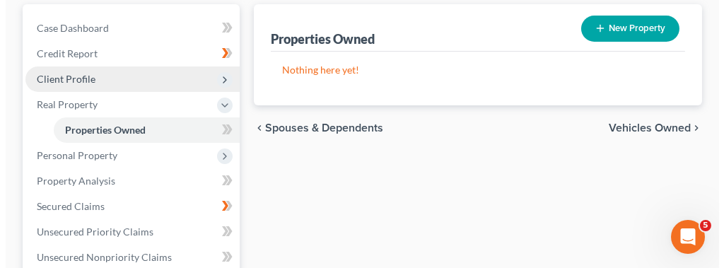
scroll to position [163, 0]
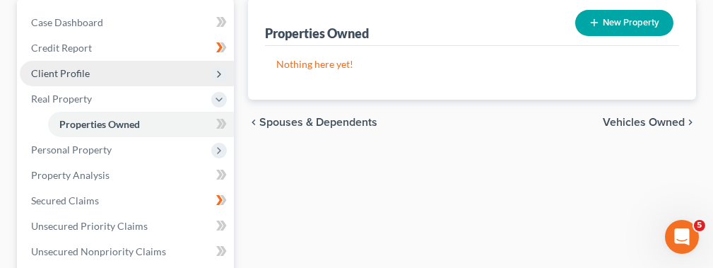
click at [620, 24] on button "New Property" at bounding box center [625, 23] width 98 height 26
select select "10"
select select "135"
select select "2"
select select "0"
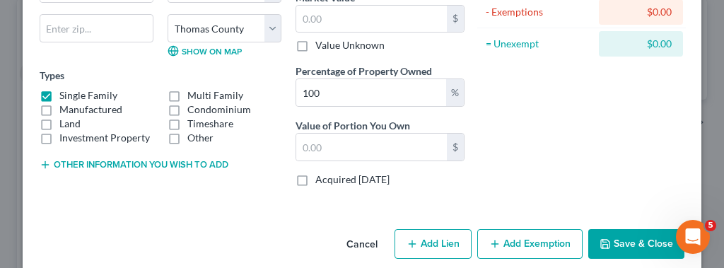
scroll to position [199, 0]
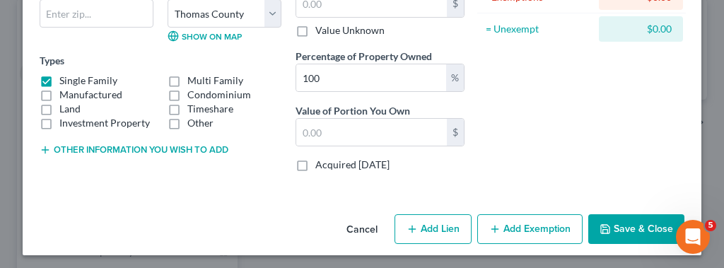
click at [59, 77] on label "Single Family" at bounding box center [88, 81] width 58 height 14
click at [65, 77] on input "Single Family" at bounding box center [69, 78] width 9 height 9
checkbox input "false"
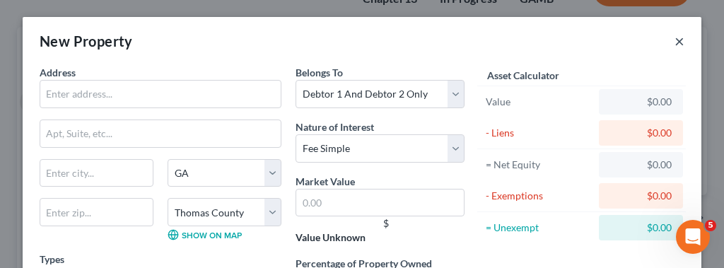
click at [675, 42] on button "×" at bounding box center [680, 41] width 10 height 17
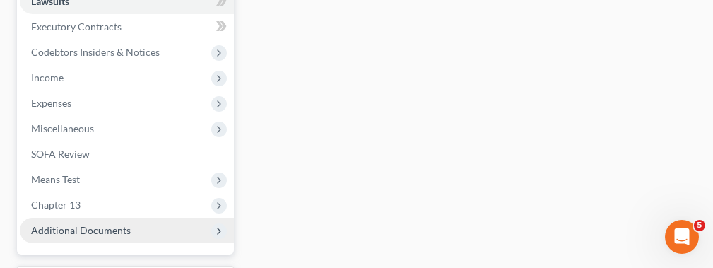
scroll to position [419, 0]
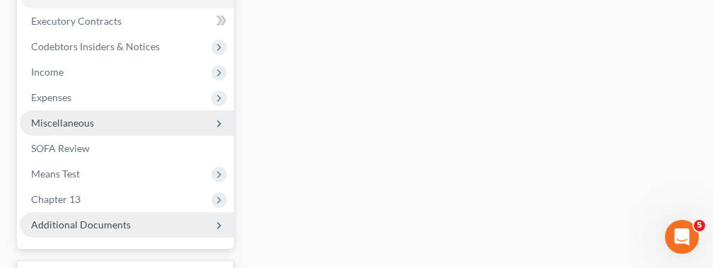
click at [216, 119] on icon at bounding box center [219, 123] width 11 height 11
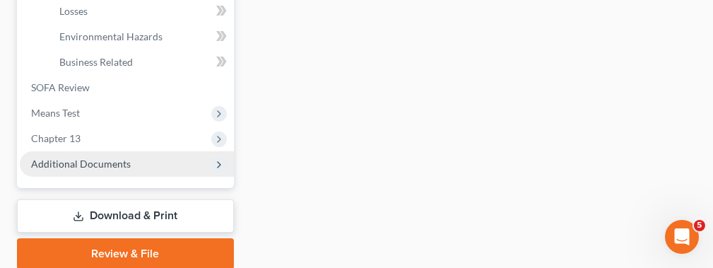
scroll to position [608, 0]
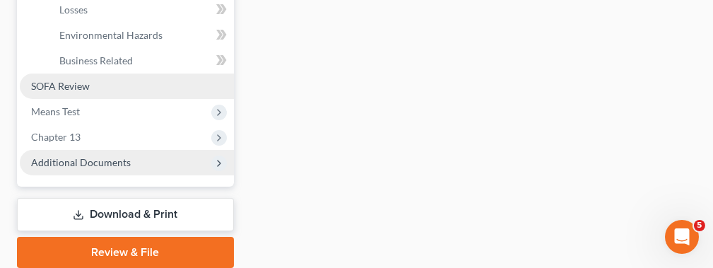
click at [169, 83] on link "SOFA Review" at bounding box center [127, 86] width 214 height 25
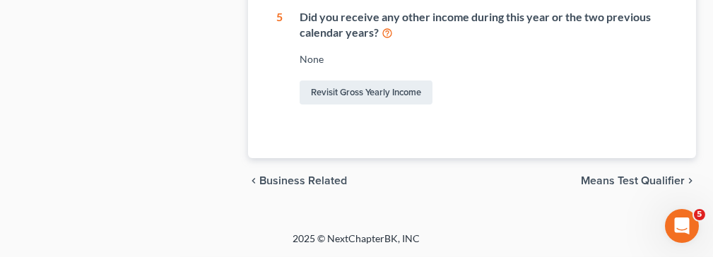
scroll to position [980, 0]
drag, startPoint x: 653, startPoint y: 182, endPoint x: 723, endPoint y: 240, distance: 91.0
click at [665, 180] on span "Means Test Qualifier" at bounding box center [633, 180] width 104 height 11
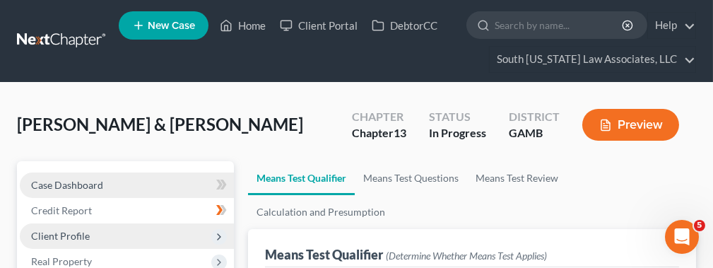
click at [105, 182] on link "Case Dashboard" at bounding box center [127, 185] width 214 height 25
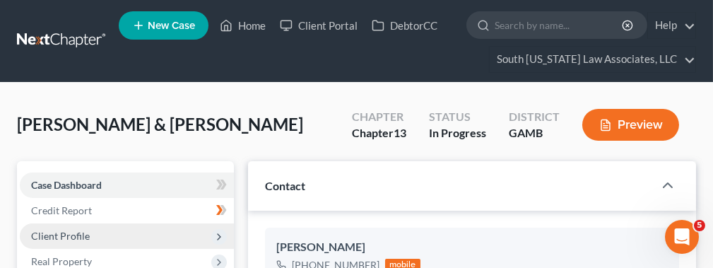
click at [163, 17] on link "New Case" at bounding box center [164, 25] width 90 height 28
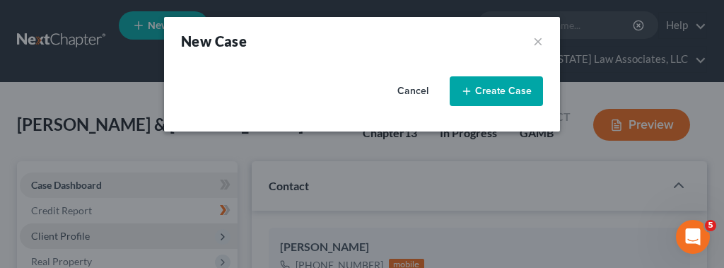
select select "18"
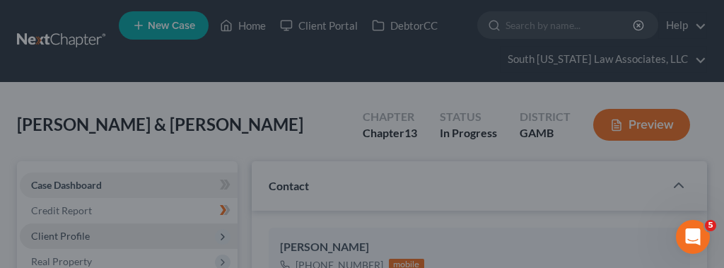
click at [621, 28] on div "New Case × Please select case type * Bankruptcy Bankruptcy What type of case wo…" at bounding box center [362, 134] width 724 height 268
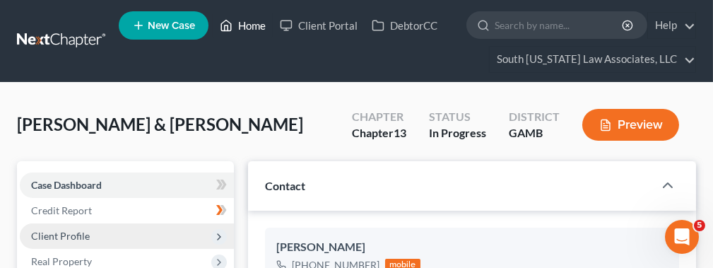
click at [252, 28] on link "Home" at bounding box center [243, 25] width 60 height 25
